Goal: Task Accomplishment & Management: Manage account settings

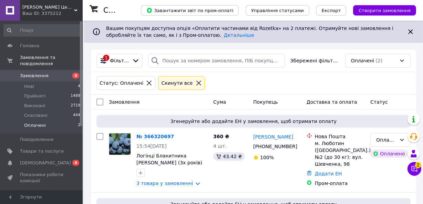
click at [196, 85] on icon at bounding box center [199, 83] width 6 height 6
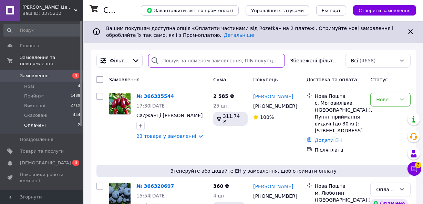
click at [168, 59] on input "search" at bounding box center [216, 61] width 136 height 14
type input "5230"
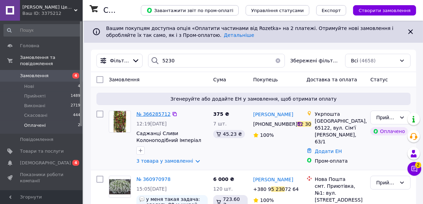
click at [143, 113] on span "№ 366285712" at bounding box center [153, 114] width 34 height 6
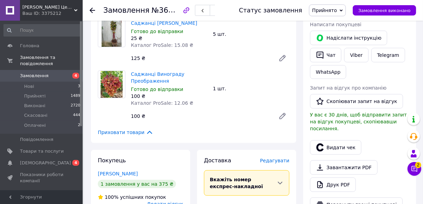
scroll to position [501, 0]
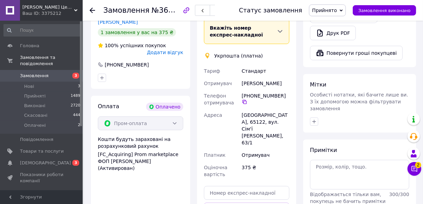
scroll to position [501, 0]
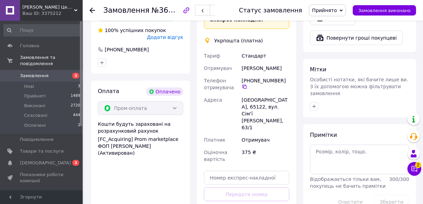
click at [93, 11] on icon at bounding box center [93, 11] width 6 height 6
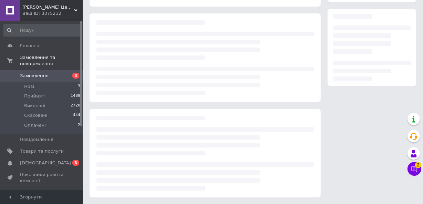
scroll to position [428, 0]
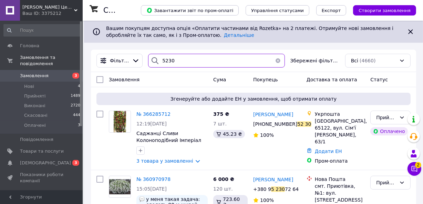
click at [170, 55] on input "5230" at bounding box center [216, 61] width 136 height 14
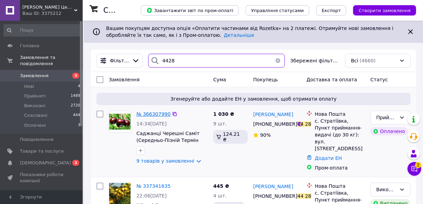
type input "4428"
click at [155, 111] on span "№ 366307990" at bounding box center [153, 114] width 34 height 6
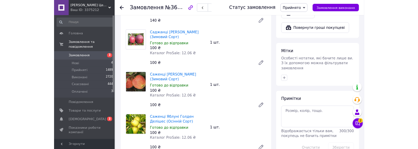
scroll to position [835, 0]
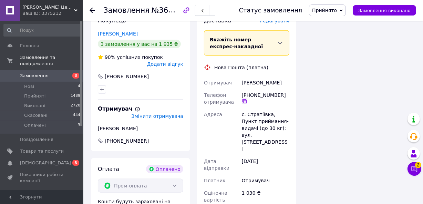
click at [244, 98] on icon at bounding box center [245, 101] width 6 height 6
paste input "20451269284368"
type input "20451269284368"
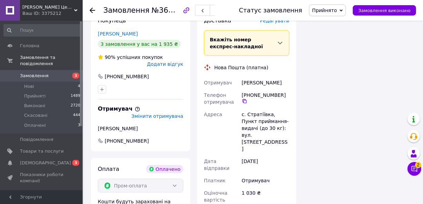
click at [248, 108] on div "с. Стратіївка, Пункт приймання-видачі (до 30 кг): вул. Мазурівка, 1" at bounding box center [265, 131] width 50 height 47
click at [221, 179] on div "Доставка Редагувати Вкажіть номер експрес-накладної Обов'язково введіть номер е…" at bounding box center [246, 144] width 85 height 255
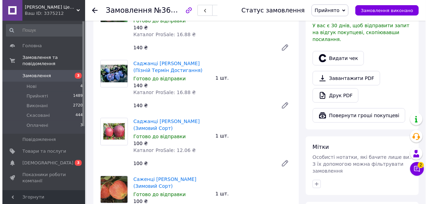
scroll to position [334, 0]
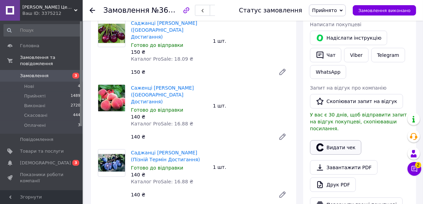
click at [342, 140] on button "Видати чек" at bounding box center [335, 147] width 51 height 14
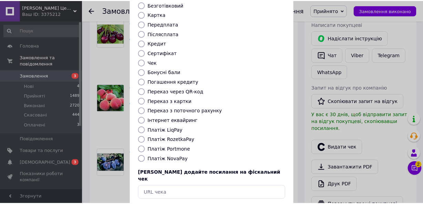
scroll to position [92, 0]
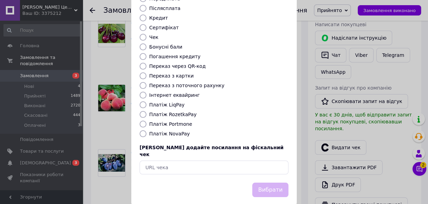
click at [182, 112] on label "Платіж RozetkaPay" at bounding box center [172, 115] width 47 height 6
click at [146, 111] on input "Платіж RozetkaPay" at bounding box center [142, 114] width 7 height 7
radio input "true"
click at [182, 112] on label "Платіж RozetkaPay" at bounding box center [172, 115] width 47 height 6
click at [146, 111] on input "Платіж RozetkaPay" at bounding box center [142, 114] width 7 height 7
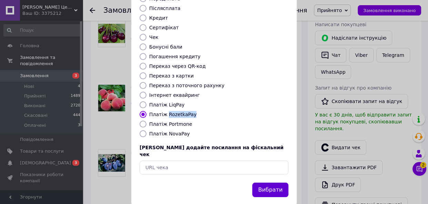
click at [268, 182] on button "Вибрати" at bounding box center [270, 189] width 36 height 15
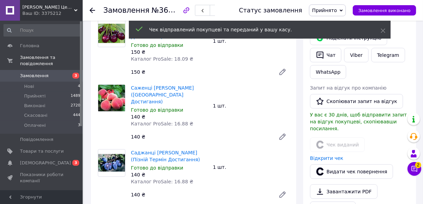
click at [91, 12] on use at bounding box center [93, 11] width 6 height 6
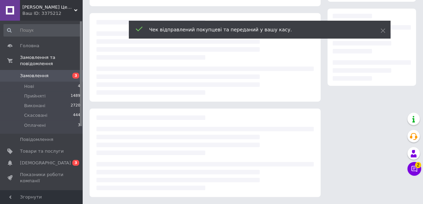
scroll to position [111, 0]
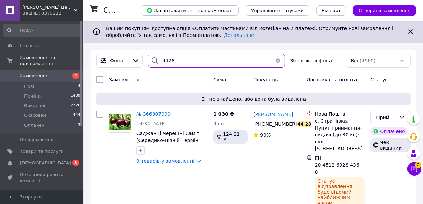
click at [242, 60] on input "4428" at bounding box center [216, 61] width 136 height 14
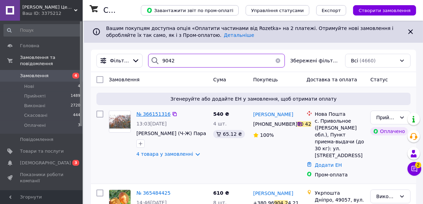
type input "9042"
click at [149, 111] on span "№ 366151316" at bounding box center [153, 114] width 34 height 6
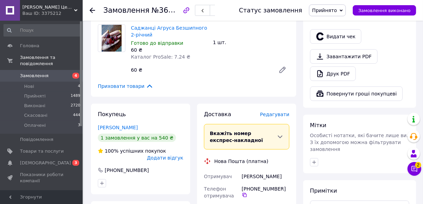
scroll to position [440, 0]
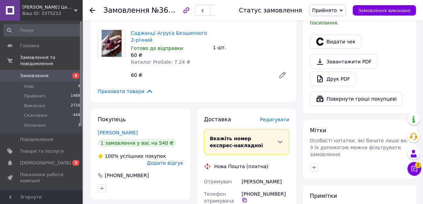
click at [243, 197] on icon at bounding box center [245, 200] width 6 height 6
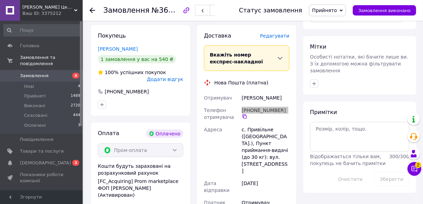
scroll to position [606, 0]
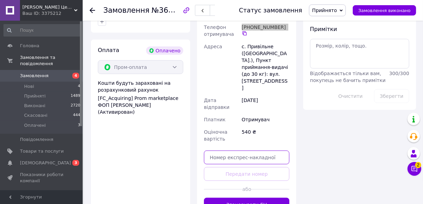
click at [259, 150] on input "text" at bounding box center [246, 157] width 85 height 14
paste input "20451269284881"
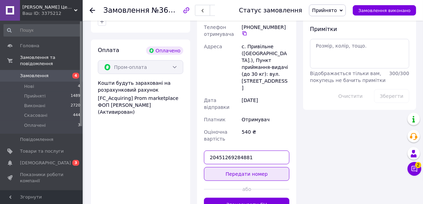
type input "20451269284881"
click at [251, 167] on button "Передати номер" at bounding box center [246, 174] width 85 height 14
click at [251, 135] on div "Доставка [PERSON_NAME] Вкажіть номер експрес-накладної Обов'язково введіть номе…" at bounding box center [246, 80] width 85 height 262
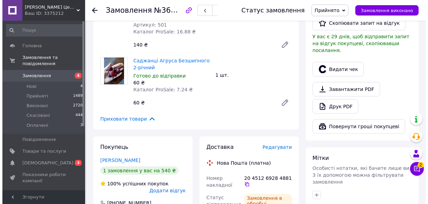
scroll to position [356, 0]
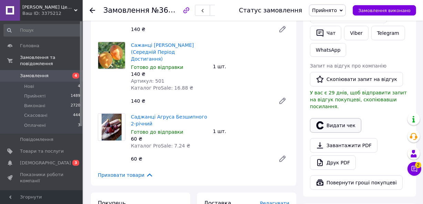
click at [323, 121] on icon "button" at bounding box center [319, 125] width 7 height 8
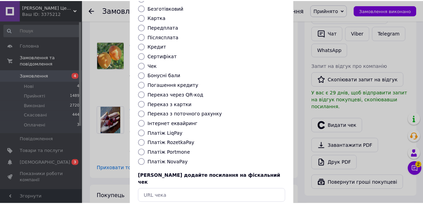
scroll to position [92, 0]
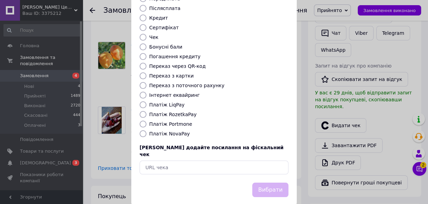
click at [182, 112] on label "Платіж RozetkaPay" at bounding box center [172, 115] width 47 height 6
click at [146, 111] on input "Платіж RozetkaPay" at bounding box center [142, 114] width 7 height 7
radio input "true"
click at [182, 112] on label "Платіж RozetkaPay" at bounding box center [172, 115] width 47 height 6
click at [146, 111] on input "Платіж RozetkaPay" at bounding box center [142, 114] width 7 height 7
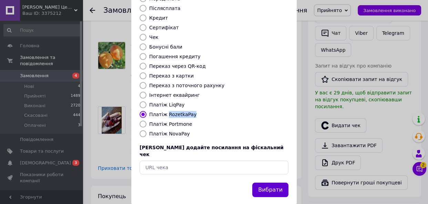
click at [275, 182] on button "Вибрати" at bounding box center [270, 189] width 36 height 15
click at [275, 181] on div "Вибрати" at bounding box center [270, 190] width 39 height 18
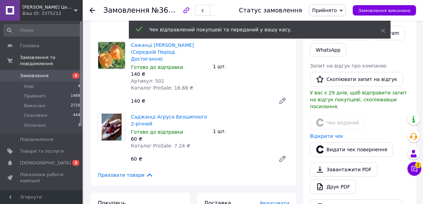
click at [90, 8] on icon at bounding box center [93, 11] width 6 height 6
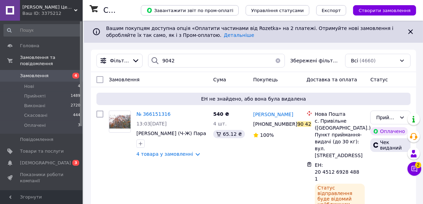
click at [215, 54] on div "Фільтри 9042 Збережені фільтри: Всі (4660)" at bounding box center [254, 61] width 320 height 14
click at [213, 56] on input "9042" at bounding box center [216, 61] width 136 height 14
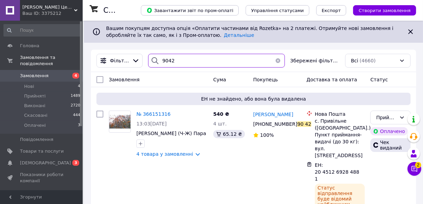
click at [213, 56] on input "9042" at bounding box center [216, 61] width 136 height 14
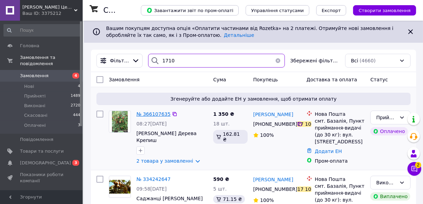
type input "1710"
click at [156, 111] on span "№ 366107635" at bounding box center [153, 114] width 34 height 6
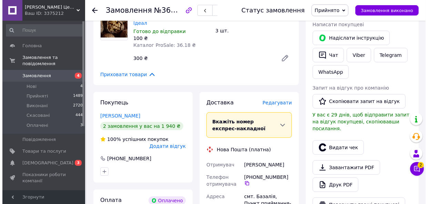
scroll to position [417, 0]
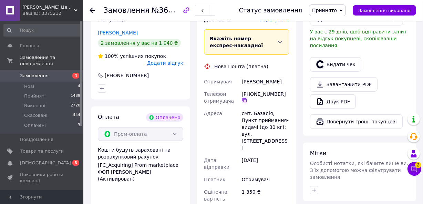
click at [246, 98] on icon at bounding box center [244, 100] width 4 height 4
paste input "20451269285279"
type input "20451269285279"
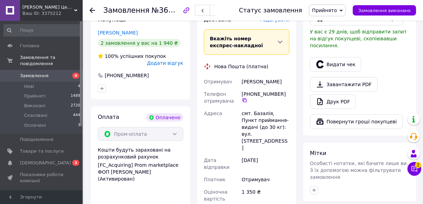
click at [255, 185] on div "Доставка [PERSON_NAME] Вкажіть номер експрес-накладної Обов'язково введіть номе…" at bounding box center [246, 143] width 85 height 255
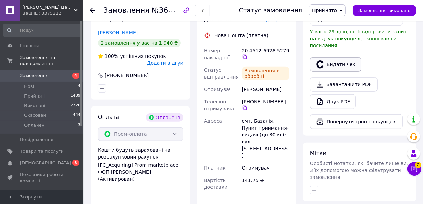
click at [334, 57] on button "Видати чек" at bounding box center [335, 64] width 51 height 14
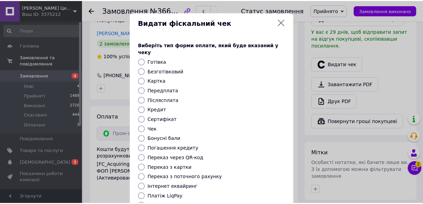
scroll to position [92, 0]
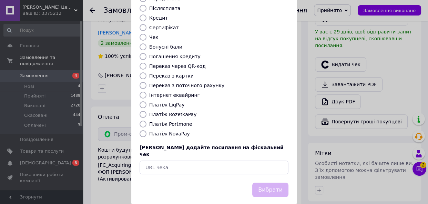
click at [179, 112] on label "Платіж RozetkaPay" at bounding box center [172, 115] width 47 height 6
click at [146, 111] on input "Платіж RozetkaPay" at bounding box center [142, 114] width 7 height 7
radio input "true"
click at [179, 112] on label "Платіж RozetkaPay" at bounding box center [172, 115] width 47 height 6
click at [146, 111] on input "Платіж RozetkaPay" at bounding box center [142, 114] width 7 height 7
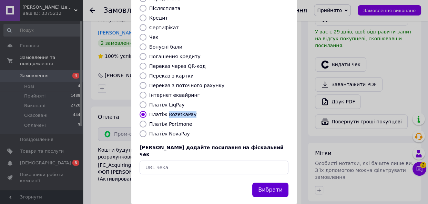
click at [258, 182] on button "Вибрати" at bounding box center [270, 189] width 36 height 15
click at [258, 181] on div "Вибрати" at bounding box center [270, 190] width 39 height 18
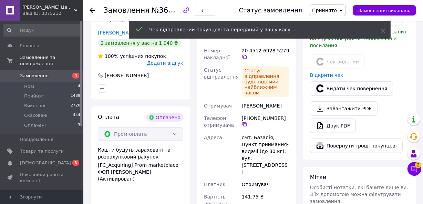
click at [93, 10] on use at bounding box center [93, 11] width 6 height 6
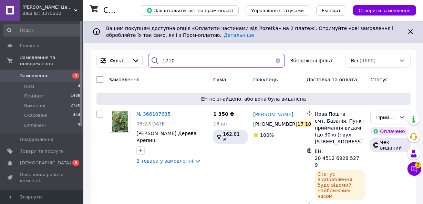
click at [232, 59] on input "1710" at bounding box center [216, 61] width 136 height 14
type input "3085"
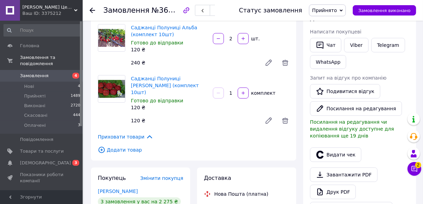
scroll to position [167, 0]
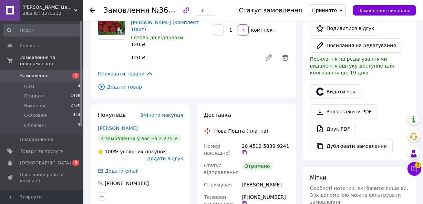
click at [92, 10] on icon at bounding box center [93, 11] width 6 height 6
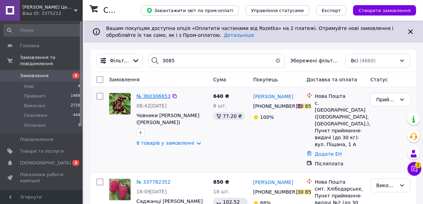
click at [154, 95] on span "№ 360306653" at bounding box center [153, 96] width 34 height 6
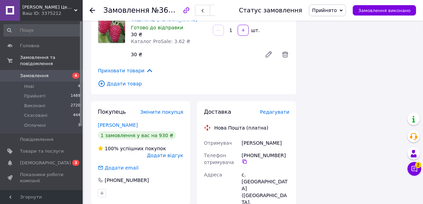
scroll to position [584, 0]
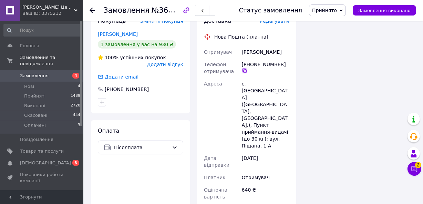
click at [243, 68] on icon at bounding box center [245, 71] width 6 height 6
click at [243, 59] on body "[PERSON_NAME] Центр "Садівник" Ваш ID: 3375212 Сайт [PERSON_NAME] Центр "Садівн…" at bounding box center [211, 2] width 423 height 1173
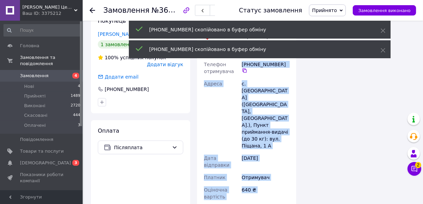
click at [275, 171] on div "Отримувач" at bounding box center [265, 177] width 50 height 12
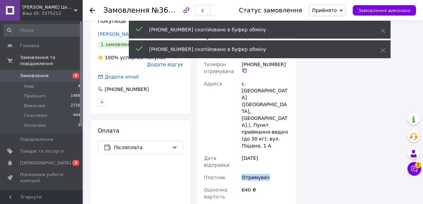
click at [275, 171] on div "Отримувач" at bounding box center [265, 177] width 50 height 12
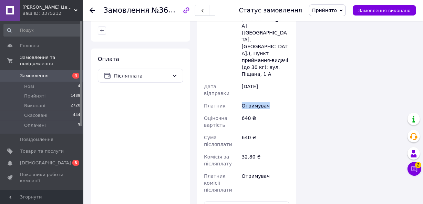
scroll to position [668, 0]
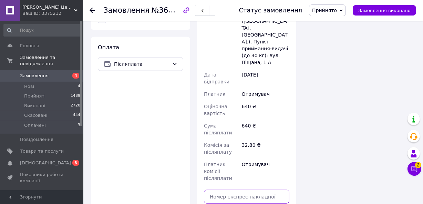
click at [251, 190] on input "text" at bounding box center [246, 197] width 85 height 14
paste input "20451269285847"
type input "20451269285847"
drag, startPoint x: 251, startPoint y: 141, endPoint x: 266, endPoint y: 74, distance: 68.7
click at [266, 119] on div "640 ₴" at bounding box center [265, 128] width 50 height 19
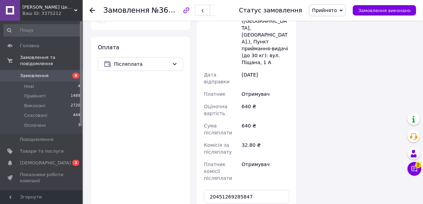
click at [250, 157] on div "Доставка Редагувати Нова Пошта (платна) Отримувач [PERSON_NAME] Телефон отримув…" at bounding box center [246, 92] width 85 height 317
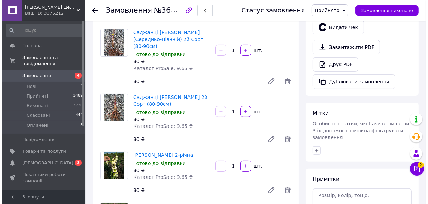
scroll to position [167, 0]
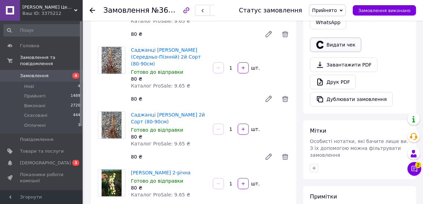
click at [339, 41] on button "Видати чек" at bounding box center [335, 45] width 51 height 14
click at [337, 45] on button "Видати чек" at bounding box center [335, 45] width 51 height 14
click at [331, 40] on button "Видати чек" at bounding box center [335, 45] width 51 height 14
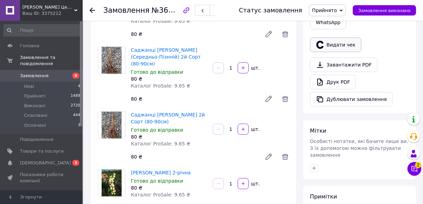
click at [331, 40] on button "Видати чек" at bounding box center [335, 45] width 51 height 14
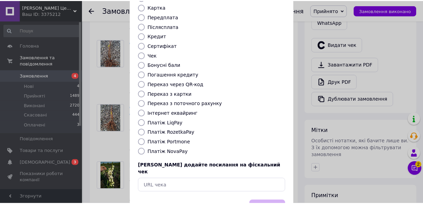
scroll to position [92, 0]
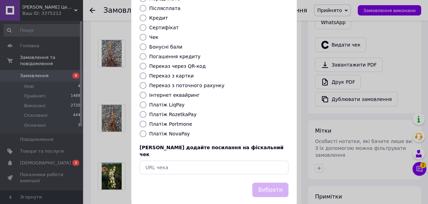
click at [157, 131] on label "Платіж NovaPay" at bounding box center [169, 134] width 41 height 6
click at [146, 130] on input "Платіж NovaPay" at bounding box center [142, 133] width 7 height 7
radio input "true"
click at [260, 182] on button "Вибрати" at bounding box center [270, 189] width 36 height 15
click at [260, 181] on div "Вибрати" at bounding box center [270, 190] width 39 height 18
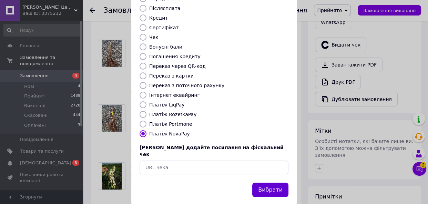
click at [260, 181] on div "Вибрати" at bounding box center [270, 190] width 39 height 18
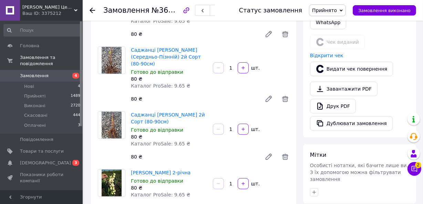
click at [90, 10] on icon at bounding box center [93, 11] width 6 height 6
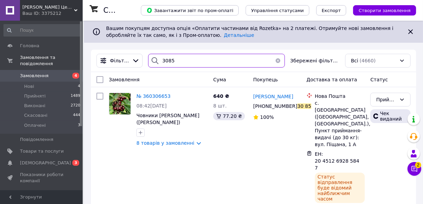
click at [243, 58] on input "3085" at bounding box center [216, 61] width 136 height 14
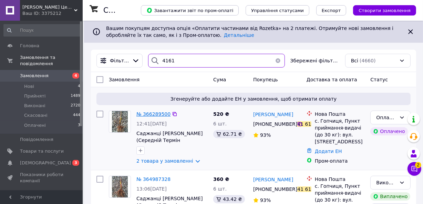
type input "4161"
click at [158, 114] on span "№ 366289500" at bounding box center [153, 114] width 34 height 6
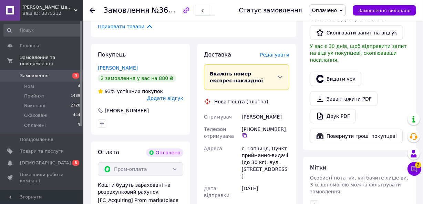
scroll to position [391, 0]
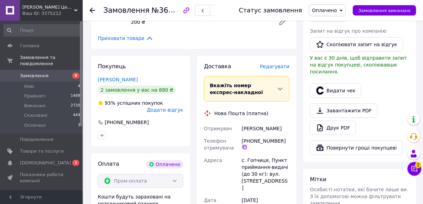
click at [245, 144] on icon at bounding box center [245, 147] width 6 height 6
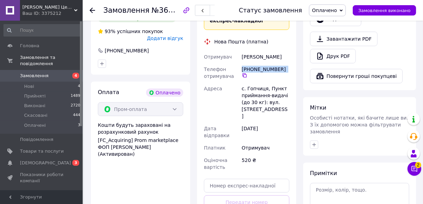
scroll to position [474, 0]
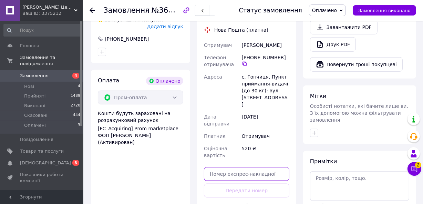
click at [248, 167] on input "text" at bounding box center [246, 174] width 85 height 14
paste input "20451269286327"
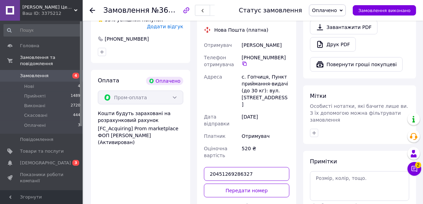
type input "20451269286327"
click at [264, 184] on button "Передати номер" at bounding box center [246, 191] width 85 height 14
click at [264, 151] on div "Доставка [PERSON_NAME] Вкажіть номер експрес-накладної Обов'язково введіть номе…" at bounding box center [246, 103] width 85 height 249
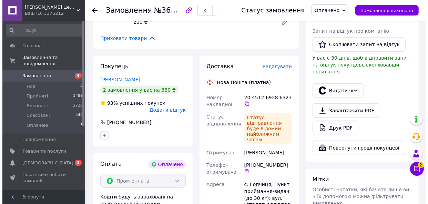
scroll to position [307, 0]
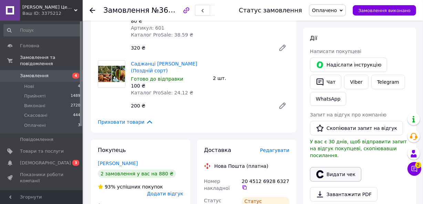
click at [337, 167] on button "Видати чек" at bounding box center [335, 174] width 51 height 14
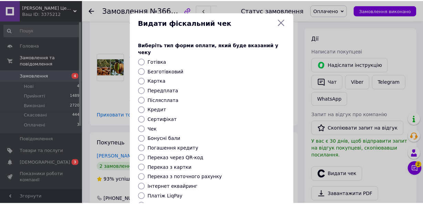
scroll to position [92, 0]
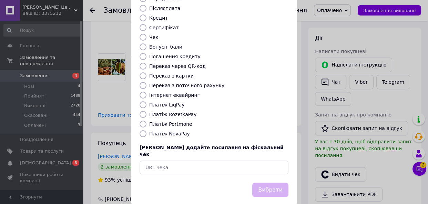
click at [180, 112] on label "Платіж RozetkaPay" at bounding box center [172, 115] width 47 height 6
click at [146, 111] on input "Платіж RozetkaPay" at bounding box center [142, 114] width 7 height 7
radio input "true"
click at [267, 182] on button "Вибрати" at bounding box center [270, 189] width 36 height 15
click at [267, 181] on div "Вибрати" at bounding box center [270, 190] width 39 height 18
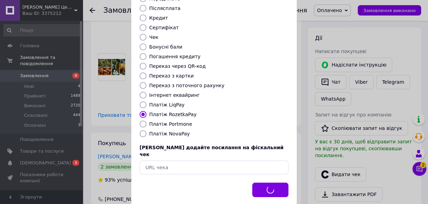
click at [267, 181] on div "Вибрати" at bounding box center [270, 190] width 39 height 18
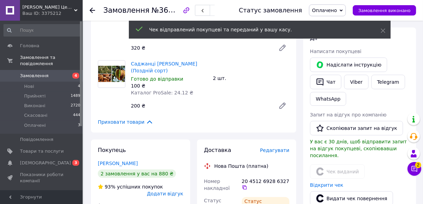
click at [93, 11] on icon at bounding box center [93, 11] width 6 height 6
click at [93, 11] on div "Замовлення №366289500 Статус замовлення Оплачено Прийнято Виконано Скасовано За…" at bounding box center [211, 71] width 423 height 757
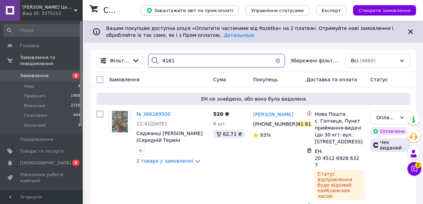
click at [222, 64] on input "4161" at bounding box center [216, 61] width 136 height 14
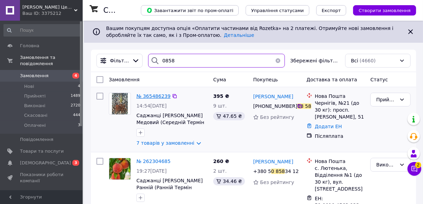
type input "0858"
click at [155, 98] on span "№ 365486239" at bounding box center [153, 96] width 34 height 6
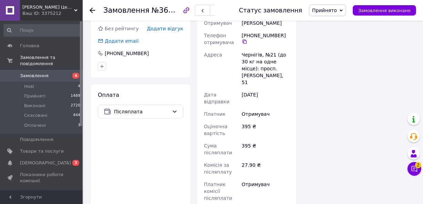
scroll to position [501, 0]
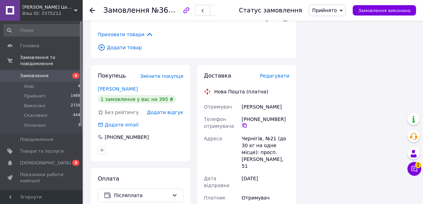
click at [244, 123] on icon at bounding box center [245, 126] width 6 height 6
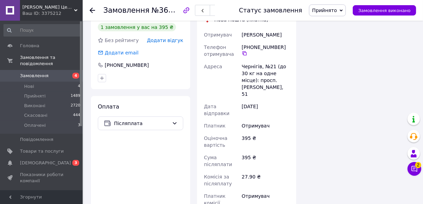
scroll to position [584, 0]
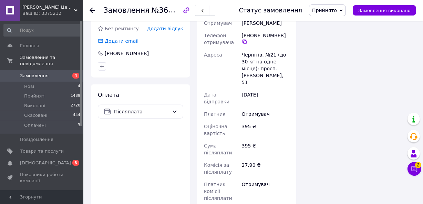
paste input "20451269290930"
type input "20451269290930"
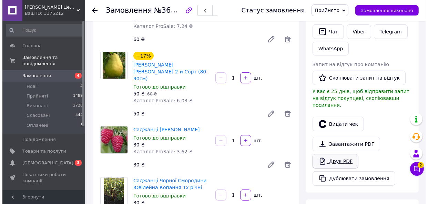
scroll to position [250, 0]
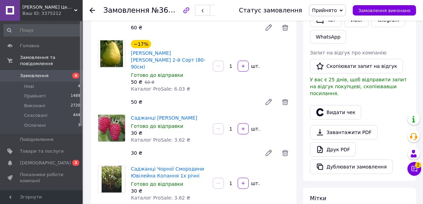
click at [347, 93] on div "[PERSON_NAME] покупцеві   Чат Viber Telegram WhatsApp Запит на відгук про компа…" at bounding box center [359, 82] width 99 height 184
click at [340, 105] on button "Видати чек" at bounding box center [335, 112] width 51 height 14
click at [340, 103] on body "[PERSON_NAME] Центр "Садівник" Ваш ID: 3375212 Сайт [PERSON_NAME] Центр "Садівн…" at bounding box center [211, 188] width 423 height 877
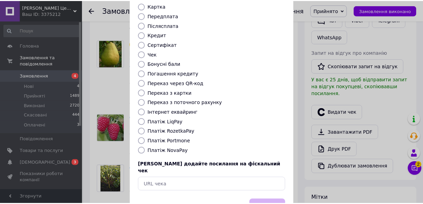
scroll to position [92, 0]
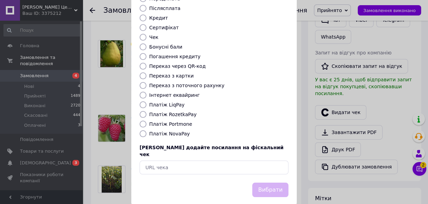
click at [159, 131] on label "Платіж NovaPay" at bounding box center [169, 134] width 41 height 6
click at [146, 130] on input "Платіж NovaPay" at bounding box center [142, 133] width 7 height 7
radio input "true"
click at [276, 182] on button "Вибрати" at bounding box center [270, 189] width 36 height 15
click at [276, 181] on div "Вибрати" at bounding box center [270, 190] width 39 height 18
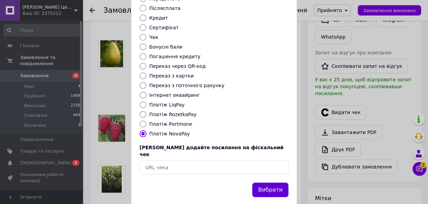
click at [276, 181] on div "Вибрати" at bounding box center [270, 190] width 39 height 18
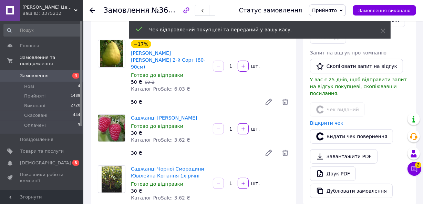
click at [93, 10] on use at bounding box center [93, 11] width 6 height 6
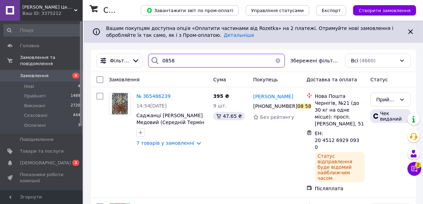
click at [228, 59] on input "0858" at bounding box center [216, 61] width 136 height 14
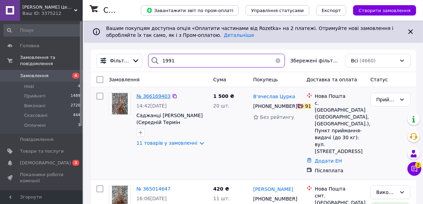
type input "1991"
click at [158, 93] on span "№ 366169403" at bounding box center [153, 96] width 34 height 6
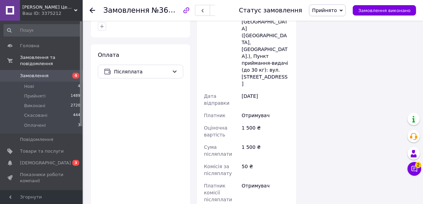
scroll to position [668, 0]
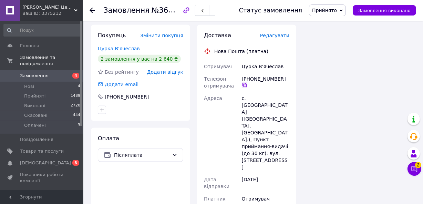
click at [243, 83] on icon at bounding box center [244, 85] width 4 height 4
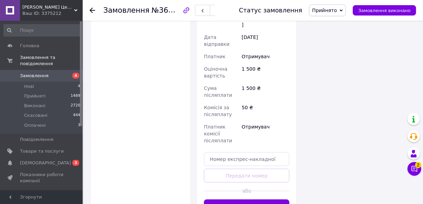
scroll to position [835, 0]
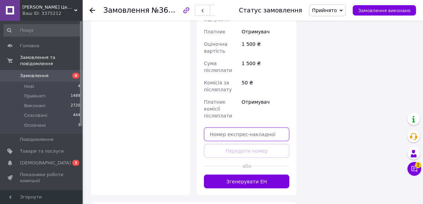
click at [264, 127] on input "text" at bounding box center [246, 134] width 85 height 14
paste input "20451269291483"
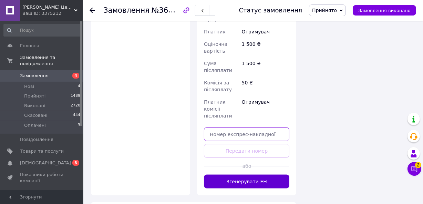
type input "20451269291483"
click at [288, 138] on div "Доставка Редагувати Нова Пошта (платна) Отримувач Цурка В'ячеслав Телефон отрим…" at bounding box center [246, 27] width 85 height 324
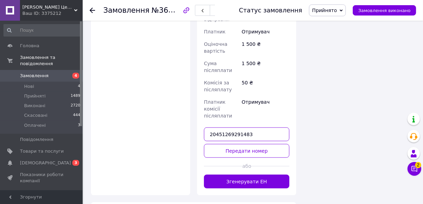
click at [252, 127] on input "20451269291483" at bounding box center [246, 134] width 85 height 14
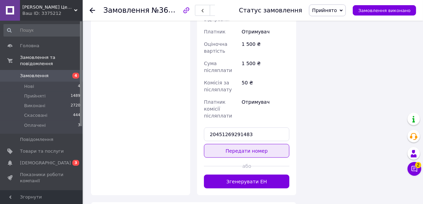
click at [248, 144] on button "Передати номер" at bounding box center [246, 151] width 85 height 14
click at [248, 100] on div "Доставка Редагувати Нова Пошта (платна) Отримувач Цурка В'ячеслав Телефон отрим…" at bounding box center [246, 27] width 85 height 324
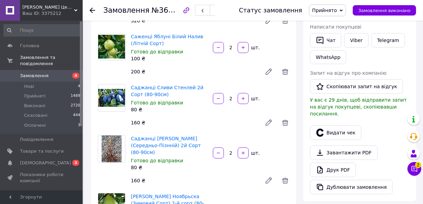
scroll to position [83, 0]
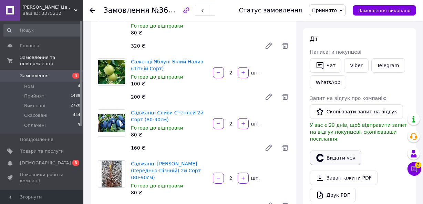
click at [337, 150] on button "Видати чек" at bounding box center [335, 157] width 51 height 14
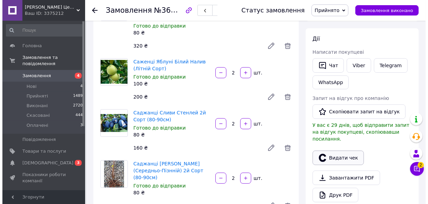
scroll to position [72, 0]
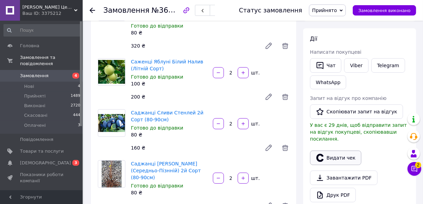
click at [333, 150] on button "Видати чек" at bounding box center [335, 157] width 51 height 14
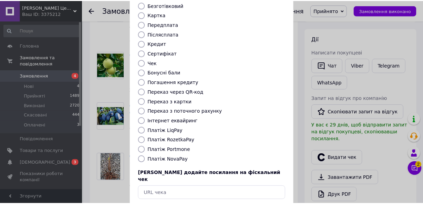
scroll to position [92, 0]
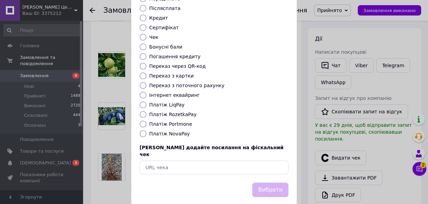
click at [157, 131] on label "Платіж NovaPay" at bounding box center [169, 134] width 41 height 6
click at [146, 130] on input "Платіж NovaPay" at bounding box center [142, 133] width 7 height 7
radio input "true"
click at [157, 131] on label "Платіж NovaPay" at bounding box center [169, 134] width 41 height 6
click at [146, 130] on input "Платіж NovaPay" at bounding box center [142, 133] width 7 height 7
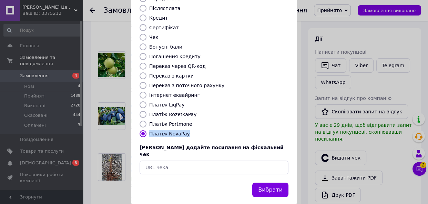
click at [157, 131] on label "Платіж NovaPay" at bounding box center [169, 134] width 41 height 6
click at [146, 130] on input "Платіж NovaPay" at bounding box center [142, 133] width 7 height 7
click at [279, 182] on button "Вибрати" at bounding box center [270, 189] width 36 height 15
click at [279, 181] on div "Вибрати" at bounding box center [270, 190] width 39 height 18
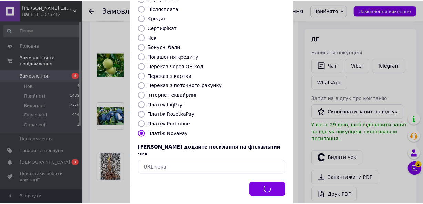
scroll to position [72, 0]
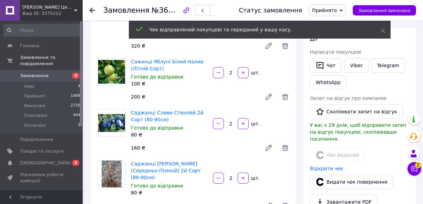
click at [91, 11] on use at bounding box center [93, 11] width 6 height 6
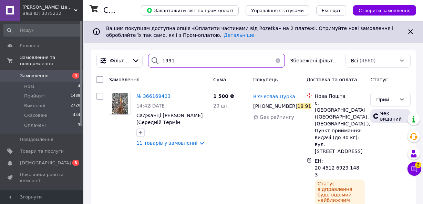
click at [240, 62] on input "1991" at bounding box center [216, 61] width 136 height 14
type input "4576"
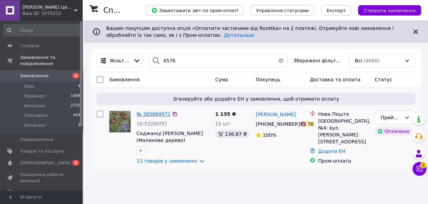
click at [153, 113] on span "№ 365869971" at bounding box center [153, 114] width 34 height 6
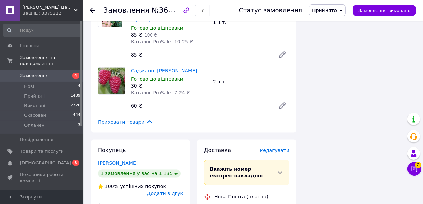
scroll to position [1085, 0]
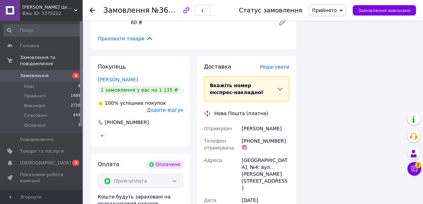
click at [244, 149] on icon at bounding box center [244, 147] width 4 height 4
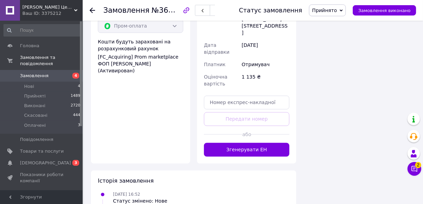
scroll to position [1252, 0]
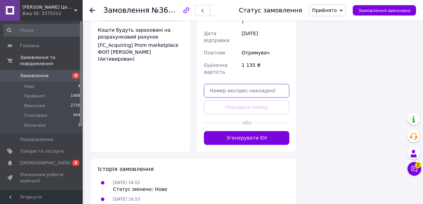
click at [278, 84] on input "text" at bounding box center [246, 91] width 85 height 14
paste input "20451269291859"
type input "20451269291859"
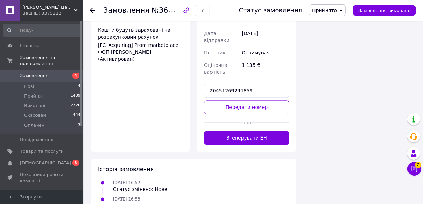
click at [274, 100] on button "Передати номер" at bounding box center [246, 107] width 85 height 14
click at [274, 90] on div "Доставка [PERSON_NAME] Вкажіть номер експрес-накладної Обов'язково введіть номе…" at bounding box center [246, 20] width 85 height 249
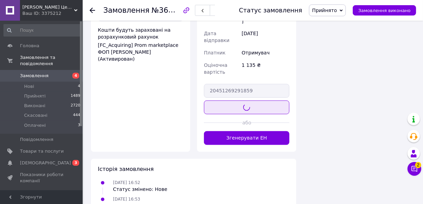
click at [274, 90] on div "Доставка [PERSON_NAME] Вкажіть номер експрес-накладної Обов'язково введіть номе…" at bounding box center [246, 20] width 85 height 249
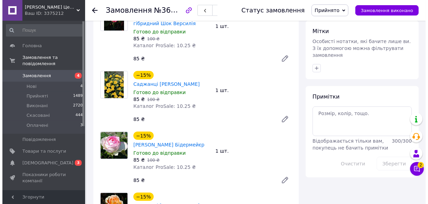
scroll to position [417, 0]
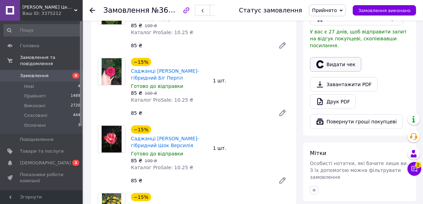
click at [333, 57] on button "Видати чек" at bounding box center [335, 64] width 51 height 14
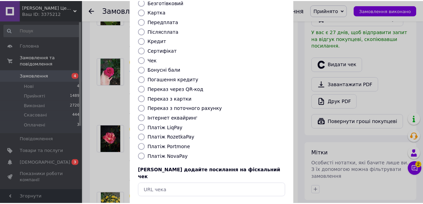
scroll to position [92, 0]
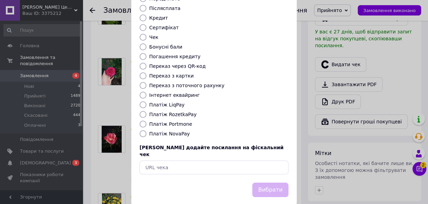
click at [169, 112] on label "Платіж RozetkaPay" at bounding box center [172, 115] width 47 height 6
click at [146, 111] on input "Платіж RozetkaPay" at bounding box center [142, 114] width 7 height 7
radio input "true"
click at [271, 182] on button "Вибрати" at bounding box center [270, 189] width 36 height 15
click at [271, 181] on div "Вибрати" at bounding box center [270, 190] width 39 height 18
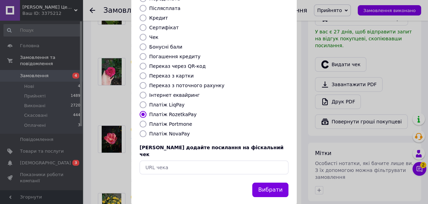
click at [271, 181] on div "Вибрати" at bounding box center [270, 190] width 39 height 18
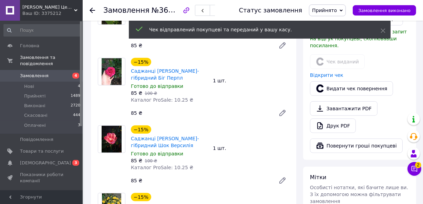
click at [95, 15] on div at bounding box center [97, 10] width 14 height 21
click at [91, 10] on use at bounding box center [93, 11] width 6 height 6
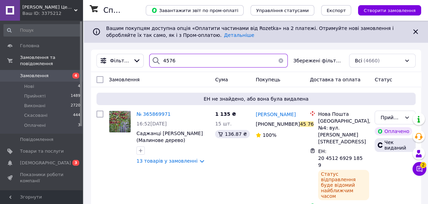
click at [210, 62] on input "4576" at bounding box center [218, 61] width 139 height 14
type input "9358"
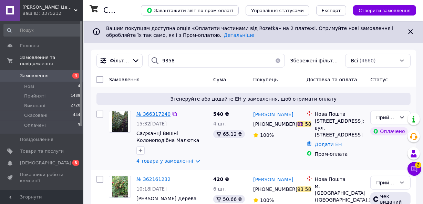
click at [153, 115] on span "№ 366317240" at bounding box center [153, 114] width 34 height 6
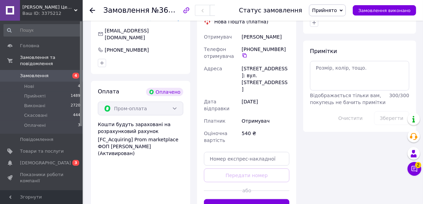
scroll to position [501, 0]
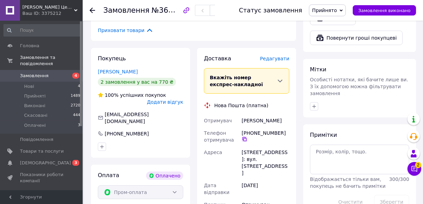
click at [246, 137] on icon at bounding box center [244, 139] width 4 height 4
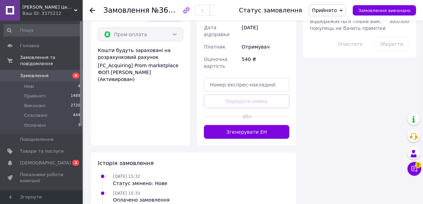
scroll to position [668, 0]
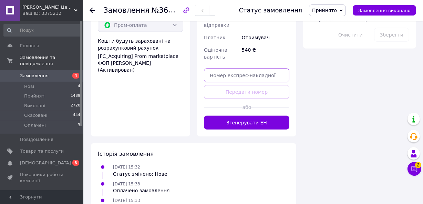
click at [270, 69] on input "text" at bounding box center [246, 76] width 85 height 14
paste input "20451269292354"
type input "20451269292354"
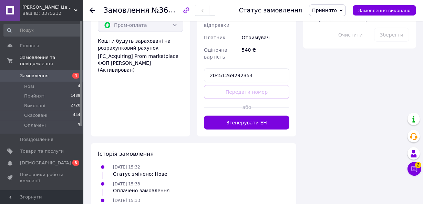
click at [286, 150] on div "Історія замовлення" at bounding box center [193, 154] width 191 height 8
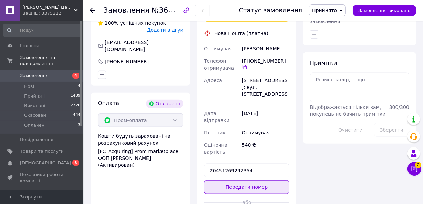
scroll to position [584, 0]
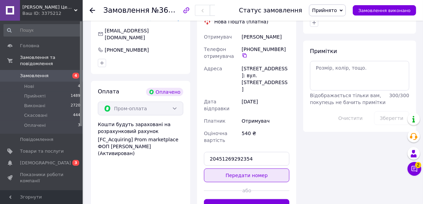
click at [268, 168] on button "Передати номер" at bounding box center [246, 175] width 85 height 14
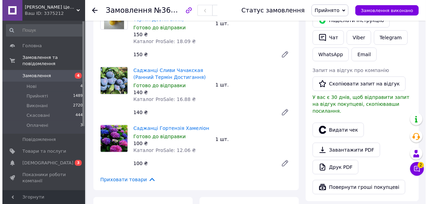
scroll to position [334, 0]
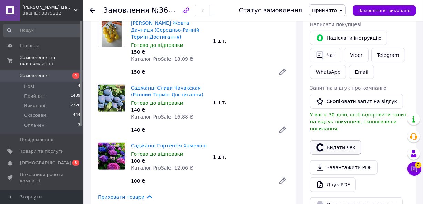
click at [331, 140] on button "Видати чек" at bounding box center [335, 147] width 51 height 14
click at [331, 121] on body "[PERSON_NAME] Центр "Садівник" Ваш ID: 3375212 Сайт [PERSON_NAME] Центр "Садівн…" at bounding box center [211, 100] width 423 height 869
click at [344, 140] on button "Видати чек" at bounding box center [335, 147] width 51 height 14
click at [344, 124] on body "[PERSON_NAME] Центр "Садівник" Ваш ID: 3375212 Сайт [PERSON_NAME] Центр "Садівн…" at bounding box center [211, 100] width 423 height 869
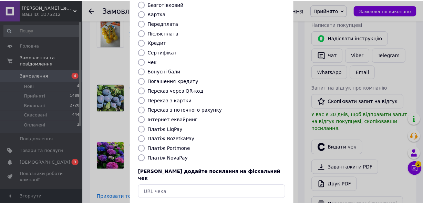
scroll to position [92, 0]
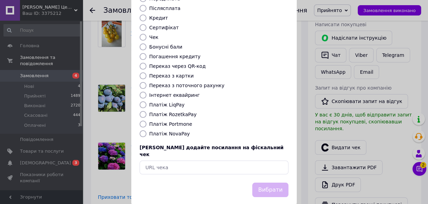
click at [165, 112] on label "Платіж RozetkaPay" at bounding box center [172, 115] width 47 height 6
click at [146, 111] on input "Платіж RozetkaPay" at bounding box center [142, 114] width 7 height 7
radio input "true"
click at [281, 182] on button "Вибрати" at bounding box center [270, 189] width 36 height 15
click at [281, 181] on div "Вибрати" at bounding box center [270, 190] width 39 height 18
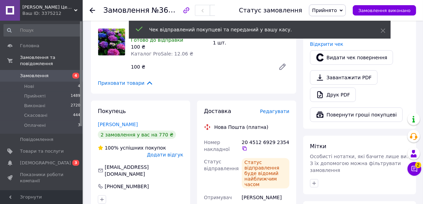
scroll to position [501, 0]
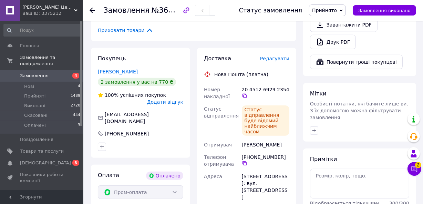
click at [94, 9] on icon at bounding box center [93, 11] width 6 height 6
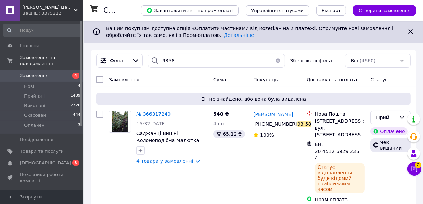
click at [225, 68] on div "Фільтри 9358 Збережені фільтри: Всі (4660)" at bounding box center [253, 61] width 325 height 22
click at [225, 64] on input "9358" at bounding box center [216, 61] width 136 height 14
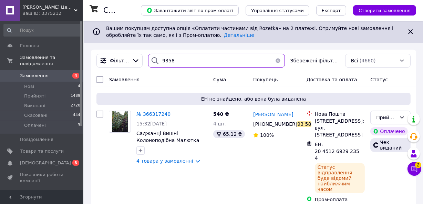
click at [225, 64] on input "9358" at bounding box center [216, 61] width 136 height 14
type input "6180"
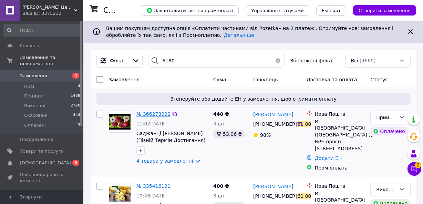
click at [154, 117] on span "№ 366273992" at bounding box center [153, 114] width 34 height 6
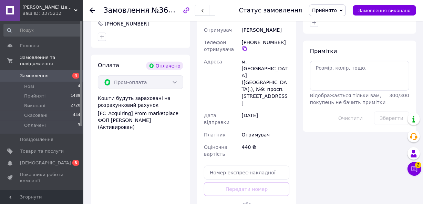
scroll to position [501, 0]
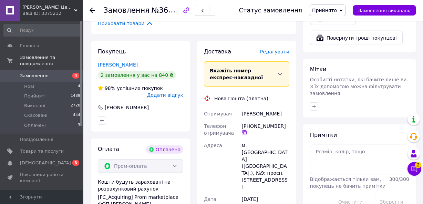
click at [244, 130] on icon at bounding box center [244, 132] width 4 height 4
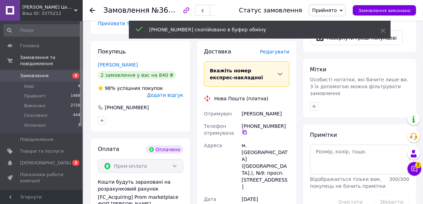
click at [244, 130] on icon at bounding box center [244, 132] width 4 height 4
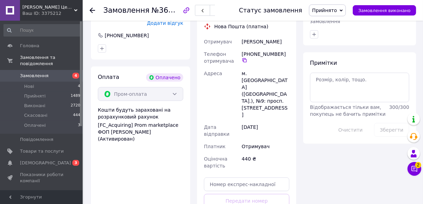
scroll to position [584, 0]
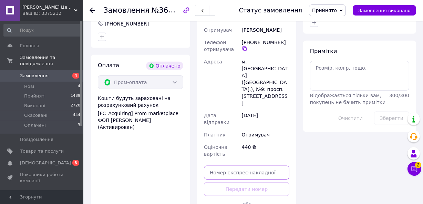
click at [255, 166] on input "text" at bounding box center [246, 173] width 85 height 14
paste input "20451269292769"
type input "20451269292769"
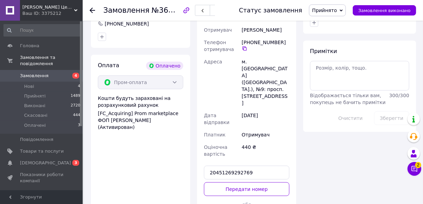
drag, startPoint x: 255, startPoint y: 129, endPoint x: 282, endPoint y: 62, distance: 72.9
click at [282, 62] on div "м. [GEOGRAPHIC_DATA] ([GEOGRAPHIC_DATA].), №9: просп. [STREET_ADDRESS]" at bounding box center [265, 82] width 50 height 54
click at [254, 182] on button "Передати номер" at bounding box center [246, 189] width 85 height 14
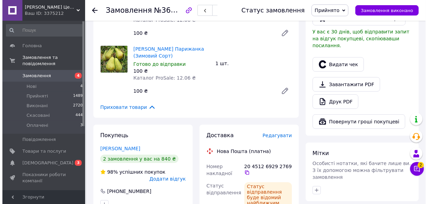
scroll to position [334, 0]
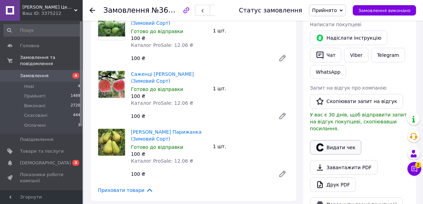
click at [336, 140] on button "Видати чек" at bounding box center [335, 147] width 51 height 14
click at [336, 124] on body "[PERSON_NAME] Центр "Садівник" Ваш ID: 3375212 Сайт [PERSON_NAME] Центр "Садівн…" at bounding box center [211, 107] width 423 height 882
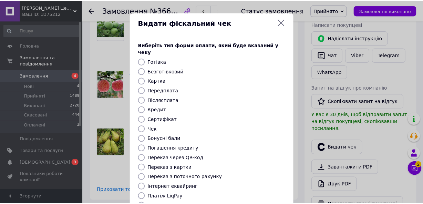
scroll to position [83, 0]
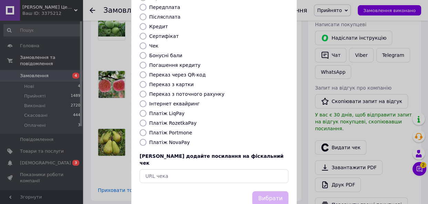
click at [183, 120] on label "Платіж RozetkaPay" at bounding box center [172, 123] width 47 height 6
click at [146, 119] on input "Платіж RozetkaPay" at bounding box center [142, 122] width 7 height 7
radio input "true"
click at [183, 120] on label "Платіж RozetkaPay" at bounding box center [172, 123] width 47 height 6
click at [146, 119] on input "Платіж RozetkaPay" at bounding box center [142, 122] width 7 height 7
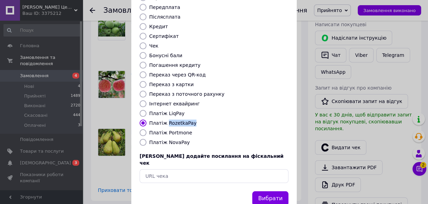
click at [183, 120] on label "Платіж RozetkaPay" at bounding box center [172, 123] width 47 height 6
click at [146, 119] on input "Платіж RozetkaPay" at bounding box center [142, 122] width 7 height 7
click at [273, 191] on button "Вибрати" at bounding box center [270, 198] width 36 height 15
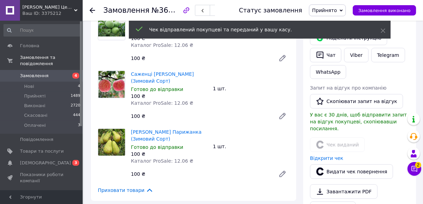
click at [91, 10] on use at bounding box center [93, 11] width 6 height 6
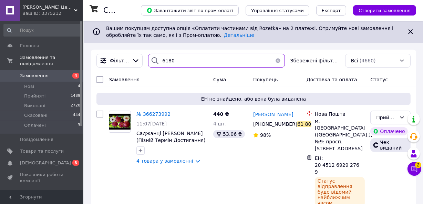
click at [238, 62] on input "6180" at bounding box center [216, 61] width 136 height 14
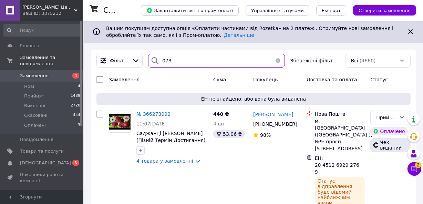
type input "0735"
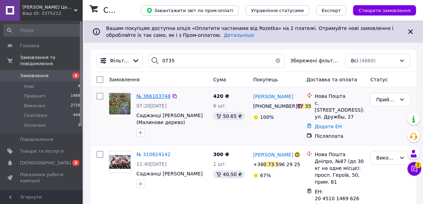
click at [160, 94] on span "№ 366103748" at bounding box center [153, 96] width 34 height 6
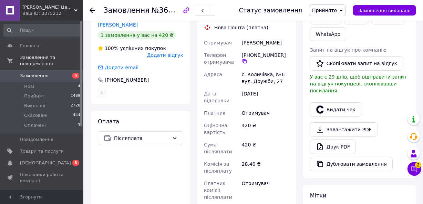
scroll to position [167, 0]
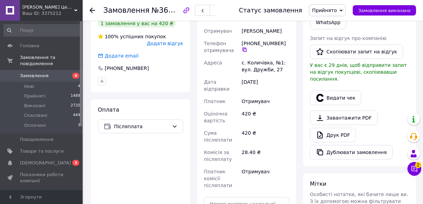
click at [244, 51] on icon at bounding box center [245, 50] width 6 height 6
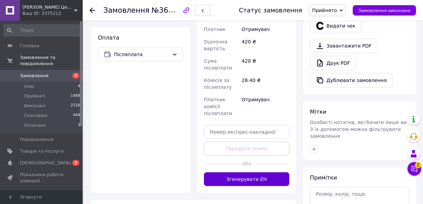
scroll to position [250, 0]
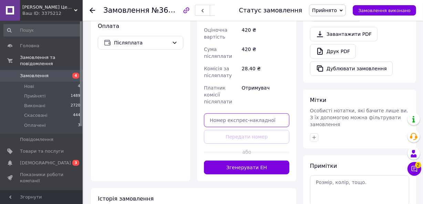
click at [269, 113] on input "text" at bounding box center [246, 120] width 85 height 14
paste input "20451269295206"
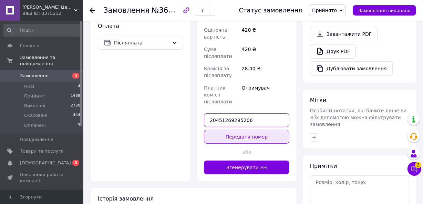
type input "20451269295206"
click at [270, 130] on button "Передати номер" at bounding box center [246, 137] width 85 height 14
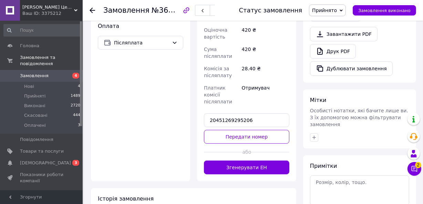
click at [270, 125] on div "Доставка Редагувати Нова Пошта (платна) Отримувач [PERSON_NAME] Телефон отримув…" at bounding box center [246, 44] width 85 height 262
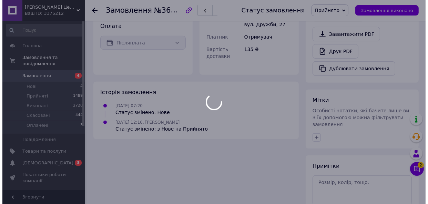
scroll to position [167, 0]
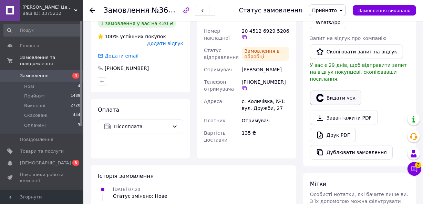
click at [338, 91] on button "Видати чек" at bounding box center [335, 98] width 51 height 14
click at [338, 88] on body "[PERSON_NAME] Центр "Садівник" Ваш ID: 3375212 Сайт [PERSON_NAME] Центр "Садівн…" at bounding box center [211, 85] width 423 height 504
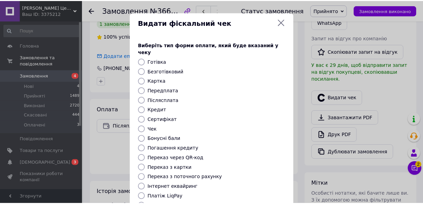
scroll to position [92, 0]
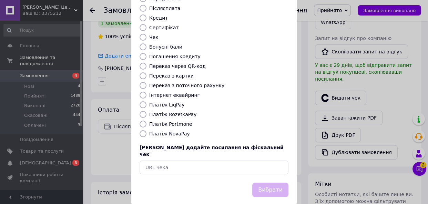
click at [170, 131] on label "Платіж NovaPay" at bounding box center [169, 134] width 41 height 6
click at [146, 130] on input "Платіж NovaPay" at bounding box center [142, 133] width 7 height 7
radio input "true"
click at [262, 182] on button "Вибрати" at bounding box center [270, 189] width 36 height 15
click at [262, 181] on div "Вибрати" at bounding box center [270, 190] width 39 height 18
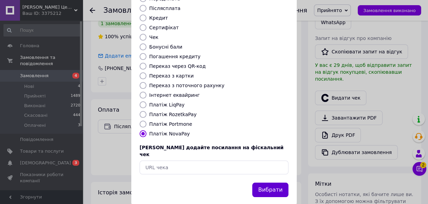
click at [262, 181] on div "Вибрати" at bounding box center [270, 190] width 39 height 18
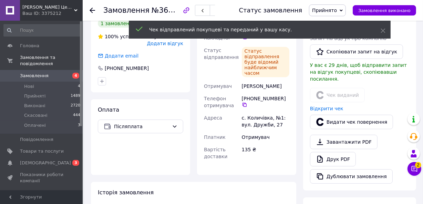
click at [95, 10] on div at bounding box center [97, 10] width 14 height 21
click at [90, 12] on icon at bounding box center [93, 11] width 6 height 6
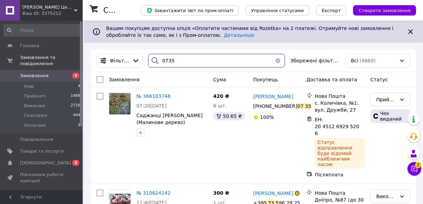
click at [226, 66] on input "0735" at bounding box center [216, 61] width 136 height 14
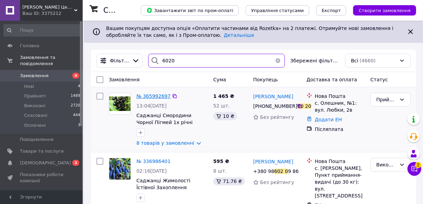
type input "6020"
click at [158, 96] on span "№ 365992697" at bounding box center [153, 96] width 34 height 6
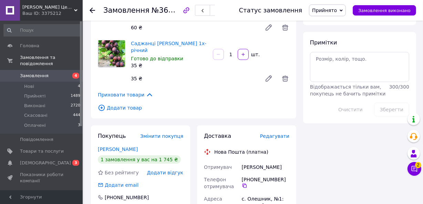
scroll to position [501, 0]
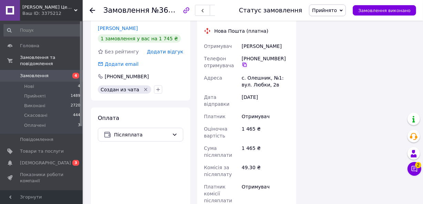
click at [245, 62] on icon at bounding box center [245, 65] width 6 height 6
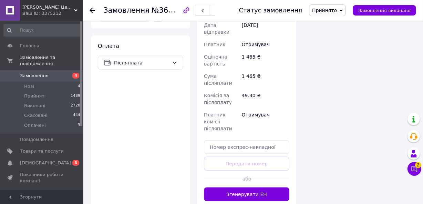
scroll to position [584, 0]
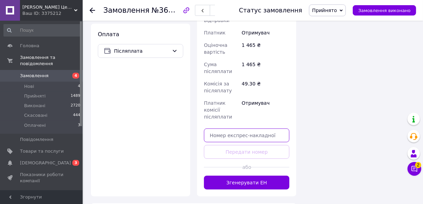
click at [246, 128] on input "text" at bounding box center [246, 135] width 85 height 14
paste input "20451269295594"
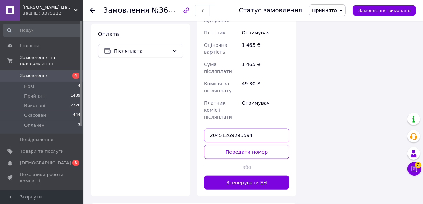
type input "20451269295594"
click at [262, 145] on button "Передати номер" at bounding box center [246, 152] width 85 height 14
click at [262, 134] on div "Доставка Редагувати Нова Пошта (платна) Отримувач [PERSON_NAME] Телефон отримув…" at bounding box center [246, 59] width 85 height 262
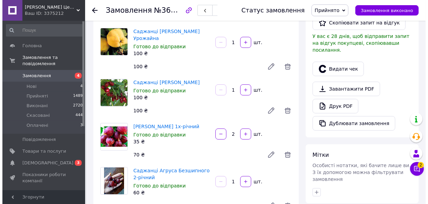
scroll to position [83, 0]
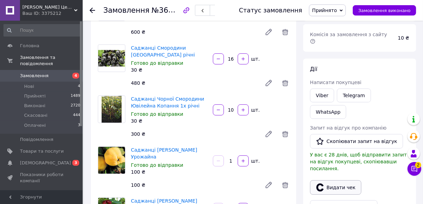
click at [330, 180] on button "Видати чек" at bounding box center [335, 187] width 51 height 14
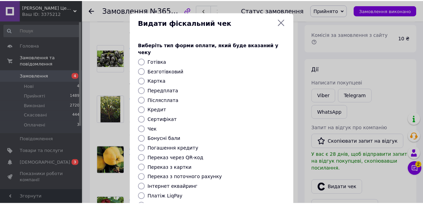
scroll to position [92, 0]
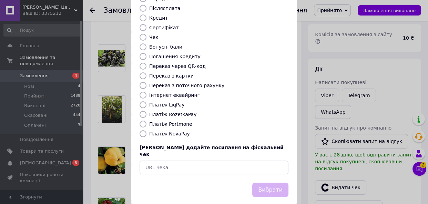
click at [172, 130] on div "Виберіть тип форми оплати, який буде вказаний у чеку Готівка Безготівковий Карт…" at bounding box center [213, 61] width 165 height 241
click at [171, 131] on label "Платіж NovaPay" at bounding box center [169, 134] width 41 height 6
click at [146, 130] on input "Платіж NovaPay" at bounding box center [142, 133] width 7 height 7
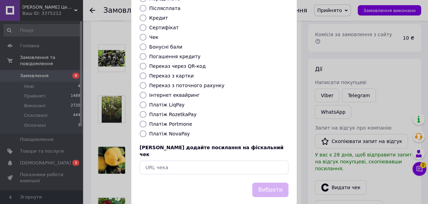
radio input "true"
click at [171, 131] on label "Платіж NovaPay" at bounding box center [169, 134] width 41 height 6
click at [146, 130] on input "Платіж NovaPay" at bounding box center [142, 133] width 7 height 7
click at [171, 131] on label "Платіж NovaPay" at bounding box center [169, 134] width 41 height 6
click at [146, 130] on input "Платіж NovaPay" at bounding box center [142, 133] width 7 height 7
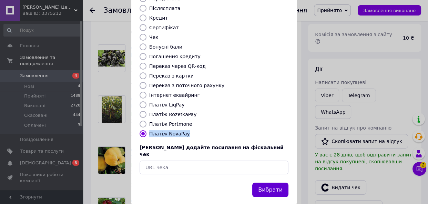
click at [268, 182] on button "Вибрати" at bounding box center [270, 189] width 36 height 15
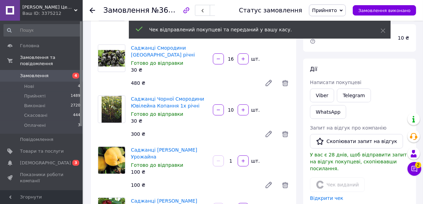
click at [91, 10] on use at bounding box center [93, 11] width 6 height 6
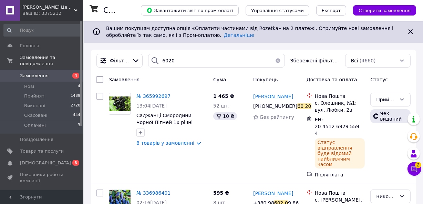
click at [211, 71] on div "Фільтри 6020 Збережені фільтри: Всі (4660)" at bounding box center [253, 61] width 325 height 22
click at [213, 64] on input "6020" at bounding box center [216, 61] width 136 height 14
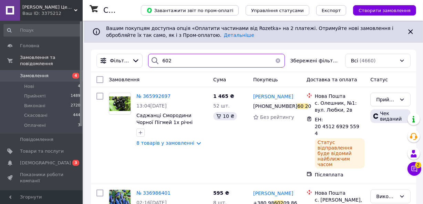
type input "6025"
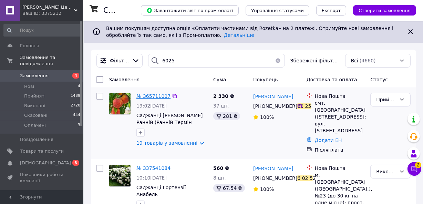
click at [153, 94] on span "№ 365711007" at bounding box center [153, 96] width 34 height 6
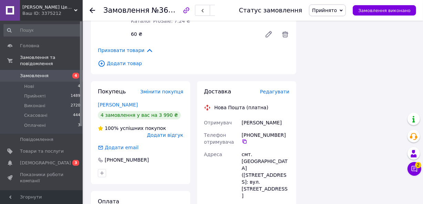
scroll to position [1335, 0]
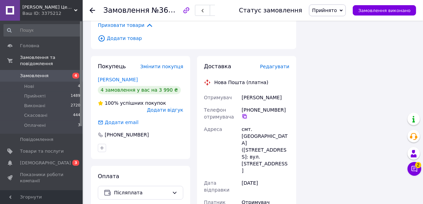
click at [245, 114] on icon at bounding box center [244, 116] width 4 height 4
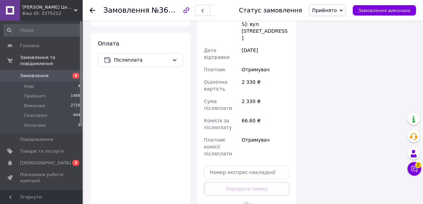
scroll to position [1502, 0]
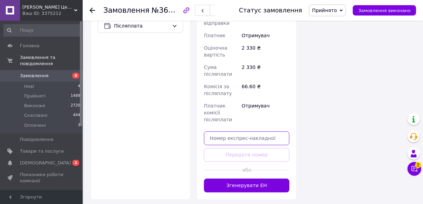
click at [264, 131] on input "text" at bounding box center [246, 138] width 85 height 14
paste input "20451269295988"
type input "20451269295988"
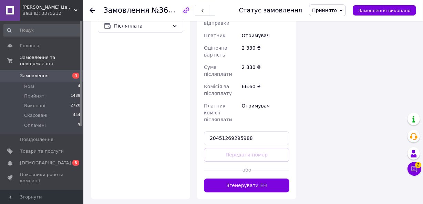
drag, startPoint x: 264, startPoint y: 93, endPoint x: 269, endPoint y: 130, distance: 37.1
click at [269, 161] on div at bounding box center [270, 169] width 39 height 17
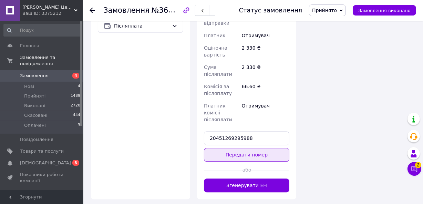
click at [265, 148] on button "Передати номер" at bounding box center [246, 155] width 85 height 14
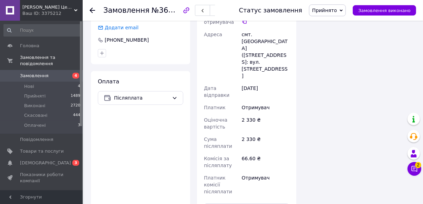
scroll to position [1418, 0]
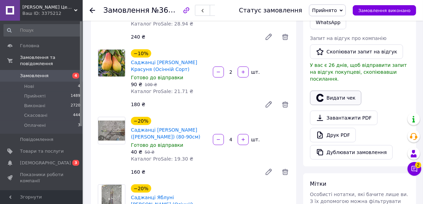
click at [338, 91] on button "Видати чек" at bounding box center [335, 98] width 51 height 14
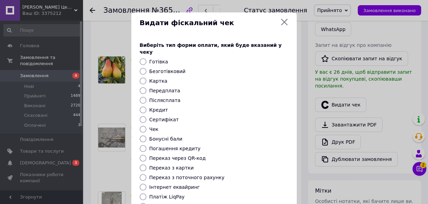
scroll to position [92, 0]
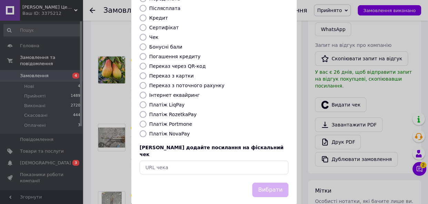
click at [158, 131] on label "Платіж NovaPay" at bounding box center [169, 134] width 41 height 6
click at [146, 130] on input "Платіж NovaPay" at bounding box center [142, 133] width 7 height 7
radio input "true"
click at [158, 131] on label "Платіж NovaPay" at bounding box center [169, 134] width 41 height 6
click at [146, 130] on input "Платіж NovaPay" at bounding box center [142, 133] width 7 height 7
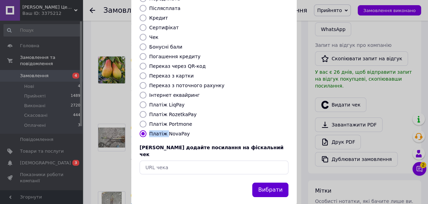
click at [273, 182] on button "Вибрати" at bounding box center [270, 189] width 36 height 15
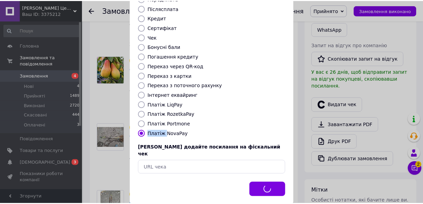
scroll to position [167, 0]
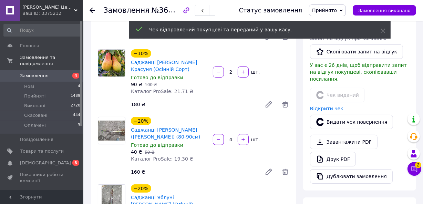
click at [91, 10] on use at bounding box center [93, 11] width 6 height 6
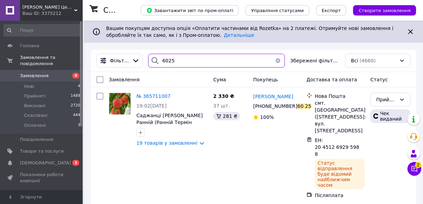
click at [212, 66] on input "6025" at bounding box center [216, 61] width 136 height 14
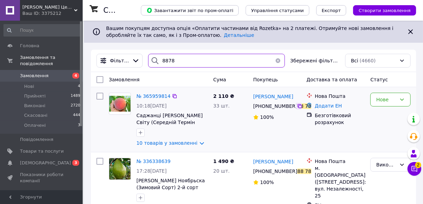
type input "8878"
click at [297, 107] on icon at bounding box center [300, 106] width 6 height 6
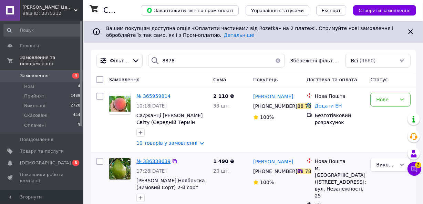
click at [145, 161] on span "№ 336338639" at bounding box center [153, 161] width 34 height 6
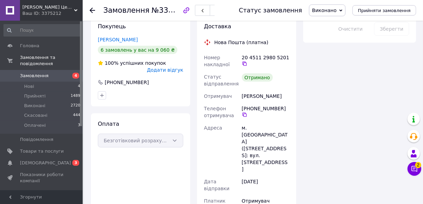
scroll to position [417, 0]
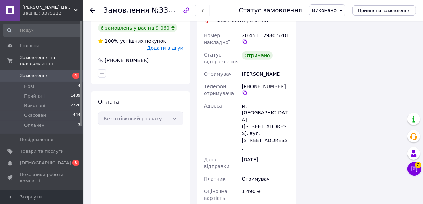
click at [93, 10] on use at bounding box center [93, 11] width 6 height 6
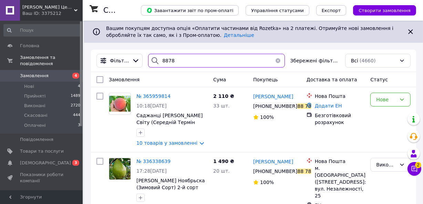
click at [263, 64] on input "8878" at bounding box center [216, 61] width 136 height 14
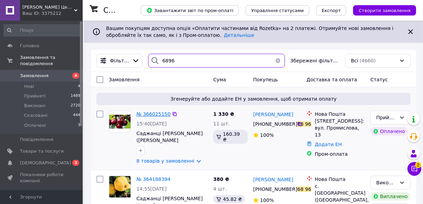
type input "6896"
click at [157, 116] on span "№ 366025150" at bounding box center [153, 114] width 34 height 6
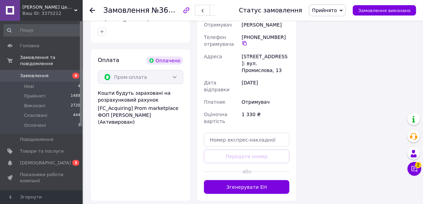
scroll to position [751, 0]
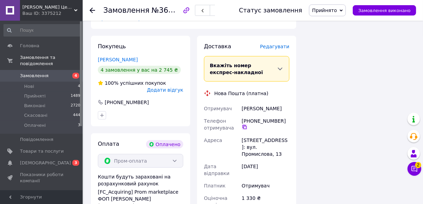
click at [244, 124] on icon at bounding box center [245, 127] width 6 height 6
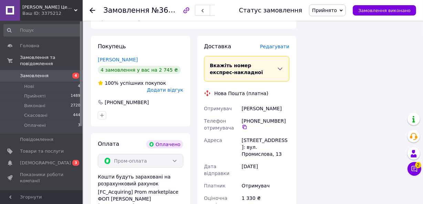
paste input "20451269297887"
type input "20451269297887"
drag, startPoint x: 261, startPoint y: 186, endPoint x: 271, endPoint y: 118, distance: 69.0
click at [271, 134] on div "[STREET_ADDRESS]: вул. Промислова, 13" at bounding box center [265, 147] width 50 height 26
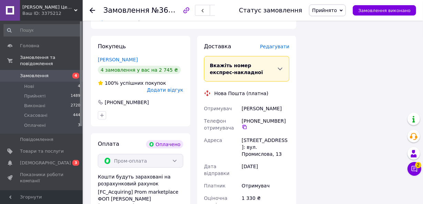
click at [271, 134] on div "[STREET_ADDRESS]: вул. Промислова, 13" at bounding box center [265, 147] width 50 height 26
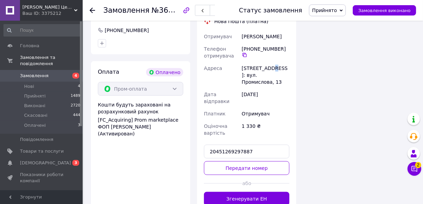
scroll to position [835, 0]
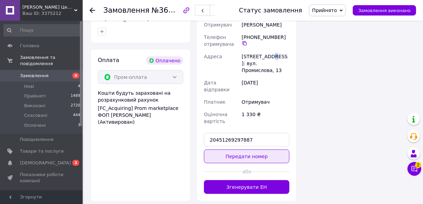
click at [271, 149] on button "Передати номер" at bounding box center [246, 156] width 85 height 14
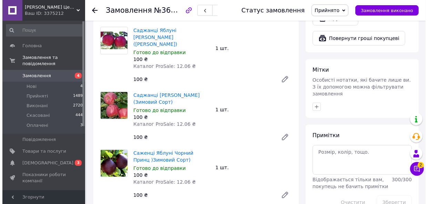
scroll to position [417, 0]
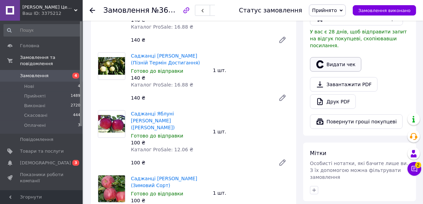
click at [341, 57] on button "Видати чек" at bounding box center [335, 64] width 51 height 14
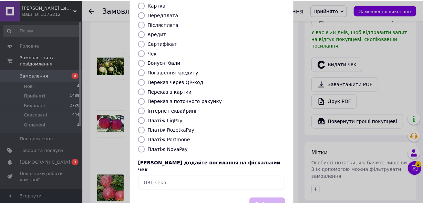
scroll to position [92, 0]
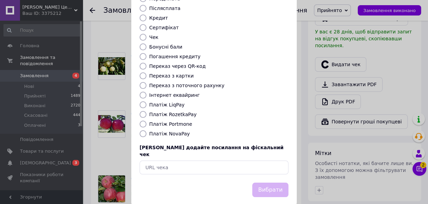
click at [180, 112] on label "Платіж RozetkaPay" at bounding box center [172, 115] width 47 height 6
click at [146, 111] on input "Платіж RozetkaPay" at bounding box center [142, 114] width 7 height 7
radio input "true"
click at [180, 112] on label "Платіж RozetkaPay" at bounding box center [172, 115] width 47 height 6
click at [146, 111] on input "Платіж RozetkaPay" at bounding box center [142, 114] width 7 height 7
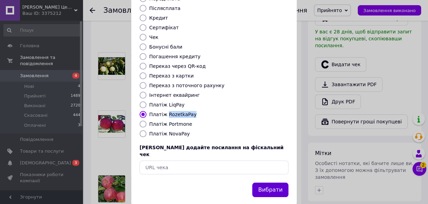
click at [265, 182] on button "Вибрати" at bounding box center [270, 189] width 36 height 15
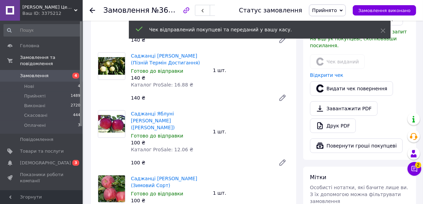
click at [93, 10] on icon at bounding box center [93, 11] width 6 height 6
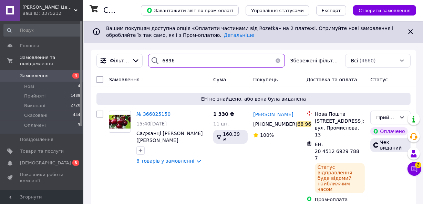
click at [266, 62] on input "6896" at bounding box center [216, 61] width 136 height 14
type input "0831"
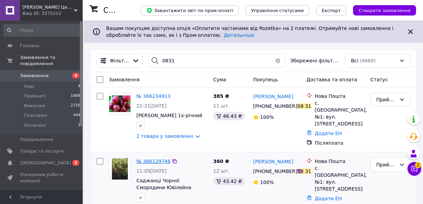
click at [143, 162] on span "№ 366129746" at bounding box center [153, 161] width 34 height 6
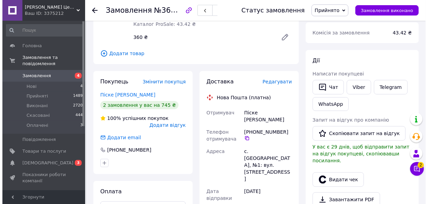
scroll to position [167, 0]
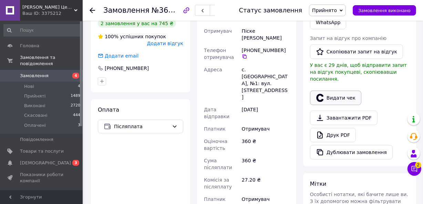
click at [341, 91] on button "Видати чек" at bounding box center [335, 98] width 51 height 14
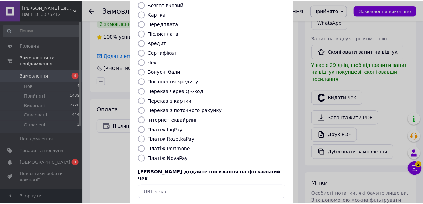
scroll to position [92, 0]
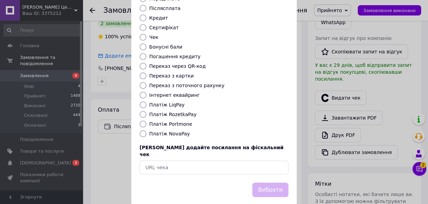
click at [170, 131] on label "Платіж NovaPay" at bounding box center [169, 134] width 41 height 6
click at [146, 130] on input "Платіж NovaPay" at bounding box center [142, 133] width 7 height 7
radio input "true"
click at [170, 131] on label "Платіж NovaPay" at bounding box center [169, 134] width 41 height 6
click at [146, 130] on input "Платіж NovaPay" at bounding box center [142, 133] width 7 height 7
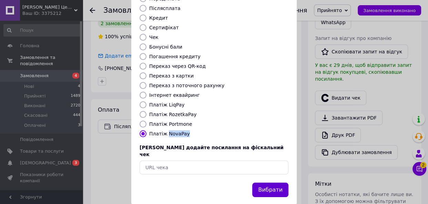
click at [272, 182] on button "Вибрати" at bounding box center [270, 189] width 36 height 15
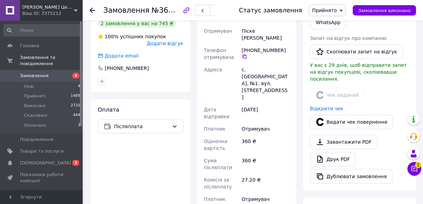
click at [94, 9] on icon at bounding box center [93, 11] width 6 height 6
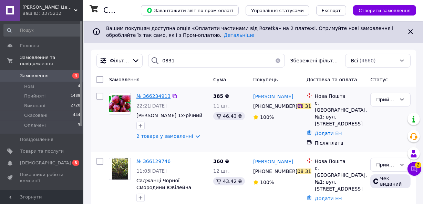
click at [160, 96] on span "№ 366234913" at bounding box center [153, 96] width 34 height 6
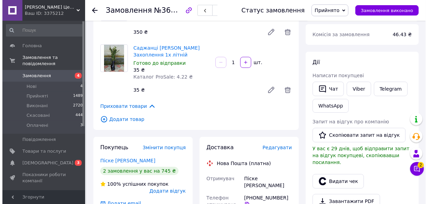
scroll to position [167, 0]
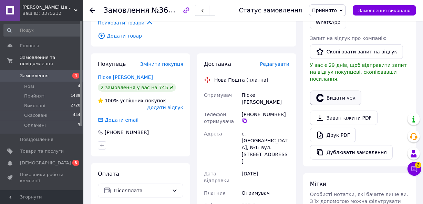
click at [344, 91] on button "Видати чек" at bounding box center [335, 98] width 51 height 14
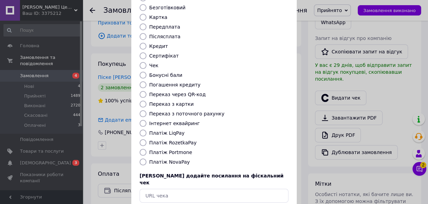
scroll to position [92, 0]
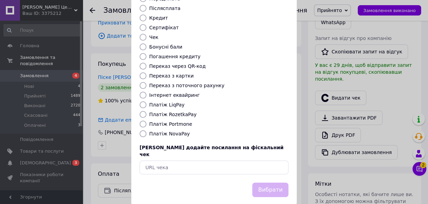
click at [164, 131] on label "Платіж NovaPay" at bounding box center [169, 134] width 41 height 6
click at [146, 130] on input "Платіж NovaPay" at bounding box center [142, 133] width 7 height 7
radio input "true"
click at [164, 131] on label "Платіж NovaPay" at bounding box center [169, 134] width 41 height 6
click at [146, 130] on input "Платіж NovaPay" at bounding box center [142, 133] width 7 height 7
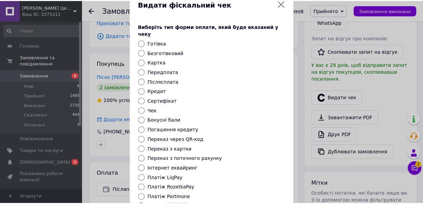
scroll to position [0, 0]
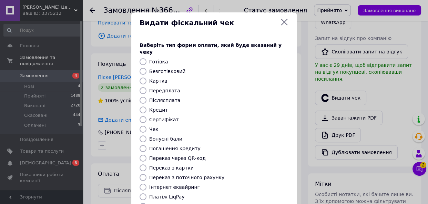
click at [284, 20] on icon at bounding box center [284, 22] width 7 height 7
click at [284, 20] on div "Приховати товари" at bounding box center [196, 23] width 196 height 8
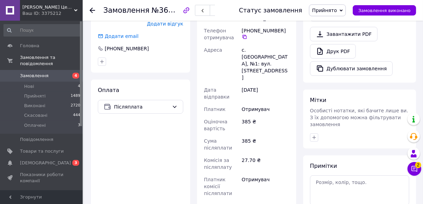
scroll to position [167, 0]
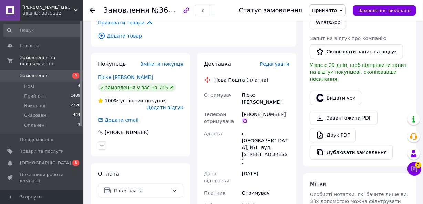
click at [245, 118] on icon at bounding box center [245, 121] width 6 height 6
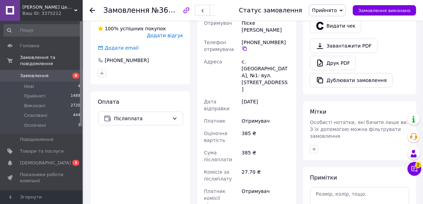
scroll to position [250, 0]
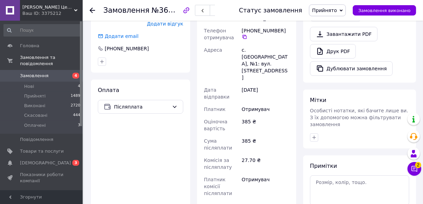
paste input "20451269298460"
type input "20451269298460"
drag, startPoint x: 238, startPoint y: 167, endPoint x: 264, endPoint y: 105, distance: 67.2
click at [265, 115] on div "385 ₴" at bounding box center [265, 124] width 50 height 19
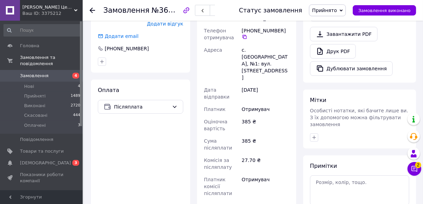
click at [265, 115] on div "385 ₴" at bounding box center [265, 124] width 50 height 19
click at [254, 188] on div "Доставка Редагувати Нова Пошта (платна) Отримувач Піске [PERSON_NAME] Телефон о…" at bounding box center [246, 121] width 85 height 289
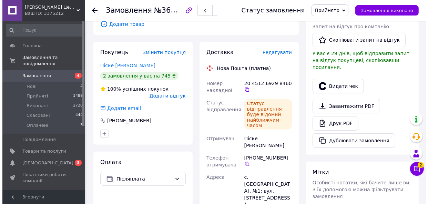
scroll to position [167, 0]
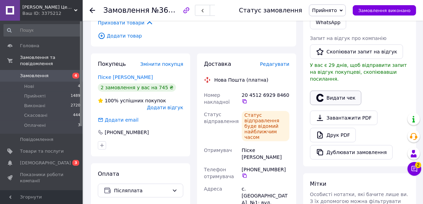
click at [331, 91] on button "Видати чек" at bounding box center [335, 98] width 51 height 14
click at [331, 91] on body "[PERSON_NAME] Центр "Садівник" Ваш ID: 3375212 Сайт [PERSON_NAME] Центр "Садівн…" at bounding box center [211, 93] width 423 height 521
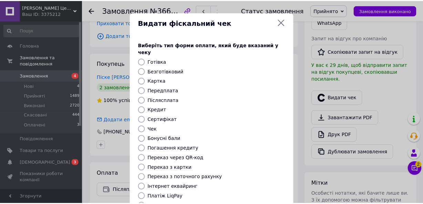
scroll to position [92, 0]
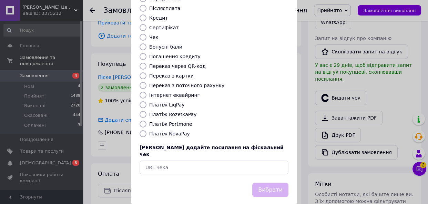
click at [171, 131] on label "Платіж NovaPay" at bounding box center [169, 134] width 41 height 6
click at [146, 130] on input "Платіж NovaPay" at bounding box center [142, 133] width 7 height 7
radio input "true"
click at [171, 131] on label "Платіж NovaPay" at bounding box center [169, 134] width 41 height 6
click at [146, 130] on input "Платіж NovaPay" at bounding box center [142, 133] width 7 height 7
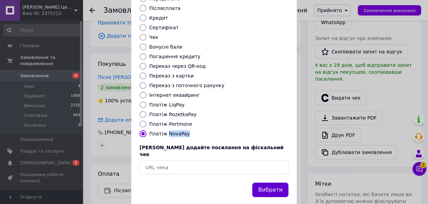
click at [269, 182] on button "Вибрати" at bounding box center [270, 189] width 36 height 15
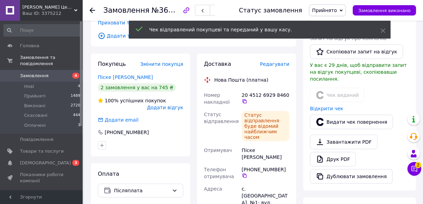
click at [93, 11] on icon at bounding box center [93, 11] width 6 height 6
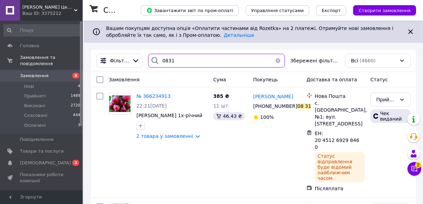
click at [218, 56] on input "0831" at bounding box center [216, 61] width 136 height 14
type input "4797"
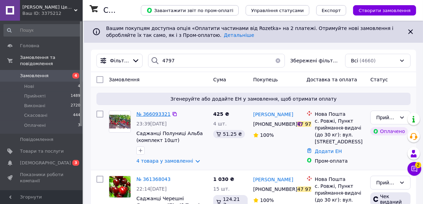
click at [151, 113] on span "№ 366093321" at bounding box center [153, 114] width 34 height 6
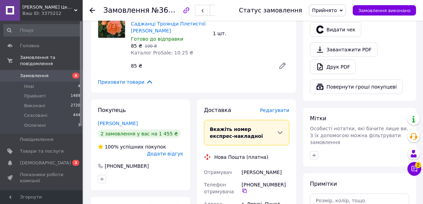
scroll to position [501, 0]
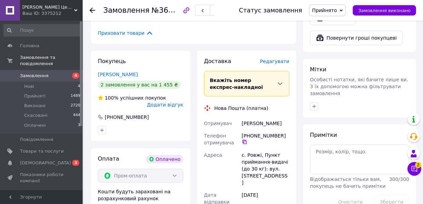
click at [244, 139] on icon at bounding box center [245, 142] width 6 height 6
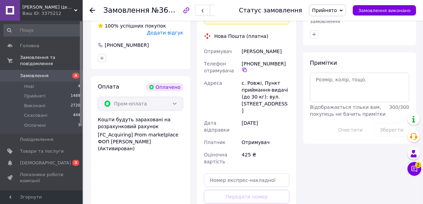
scroll to position [584, 0]
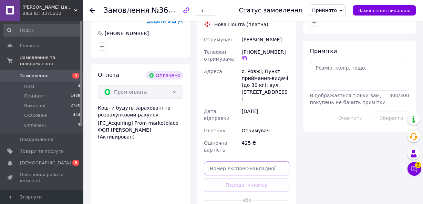
click at [242, 161] on input "text" at bounding box center [246, 168] width 85 height 14
paste input "20451269298797"
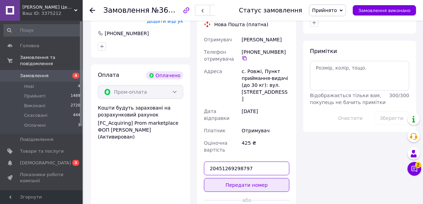
type input "20451269298797"
click at [261, 178] on button "Передати номер" at bounding box center [246, 185] width 85 height 14
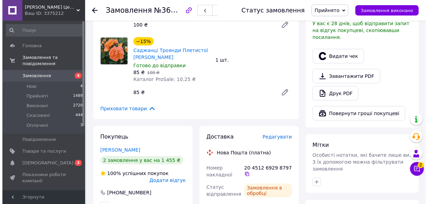
scroll to position [334, 0]
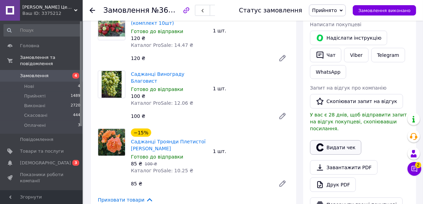
click at [336, 140] on button "Видати чек" at bounding box center [335, 147] width 51 height 14
click at [336, 123] on body "[PERSON_NAME] Центр "Садівник" Ваш ID: 3375212 Сайт [PERSON_NAME] Центр "Садівн…" at bounding box center [211, 139] width 423 height 947
click at [336, 140] on button "Видати чек" at bounding box center [335, 147] width 51 height 14
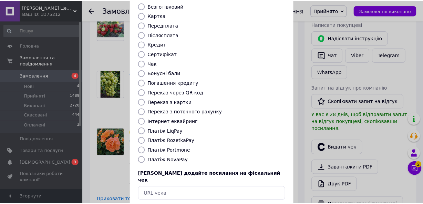
scroll to position [92, 0]
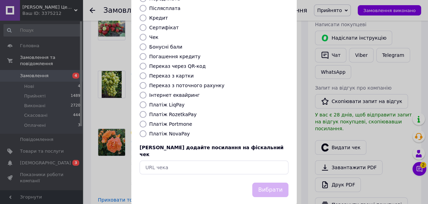
click at [171, 112] on label "Платіж RozetkaPay" at bounding box center [172, 115] width 47 height 6
click at [146, 111] on input "Платіж RozetkaPay" at bounding box center [142, 114] width 7 height 7
radio input "true"
click at [264, 182] on button "Вибрати" at bounding box center [270, 189] width 36 height 15
click at [264, 181] on div "Вибрати" at bounding box center [270, 190] width 39 height 18
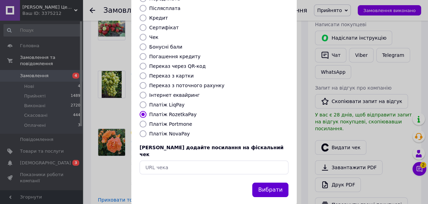
click at [264, 181] on div "Вибрати" at bounding box center [270, 190] width 39 height 18
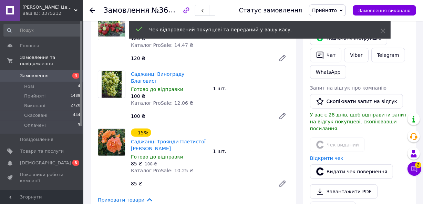
click at [93, 12] on icon at bounding box center [93, 11] width 6 height 6
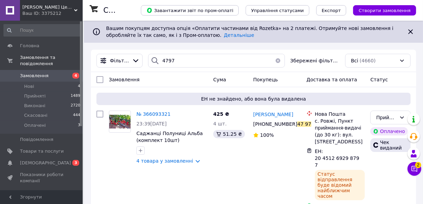
click at [237, 56] on input "4797" at bounding box center [216, 61] width 136 height 14
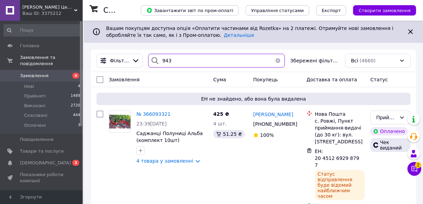
type input "9436"
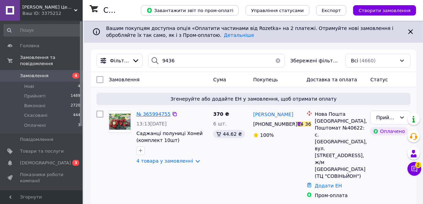
click at [160, 111] on span "№ 365994755" at bounding box center [153, 114] width 34 height 6
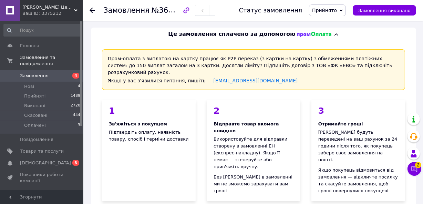
scroll to position [167, 0]
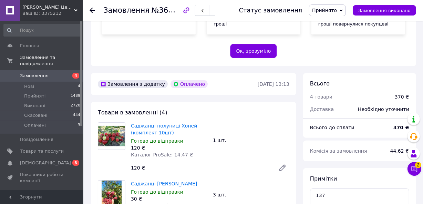
click at [94, 12] on icon at bounding box center [93, 11] width 6 height 6
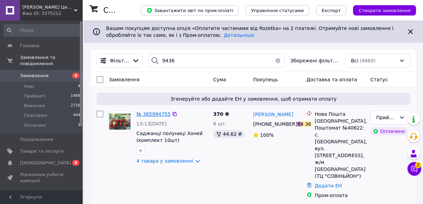
click at [152, 114] on span "№ 365994755" at bounding box center [153, 114] width 34 height 6
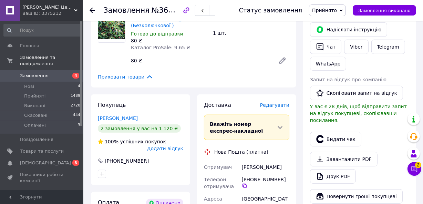
scroll to position [501, 0]
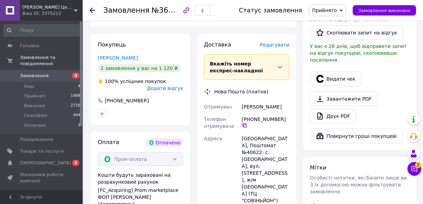
click at [242, 123] on icon at bounding box center [245, 126] width 6 height 6
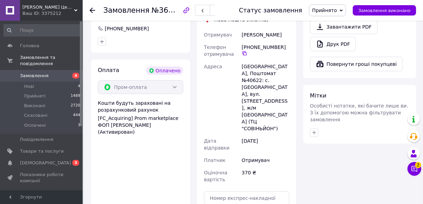
scroll to position [584, 0]
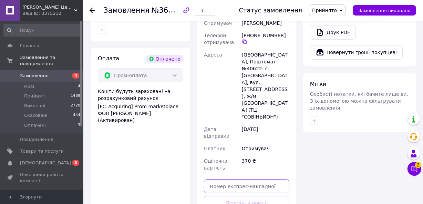
paste input "20451269299916"
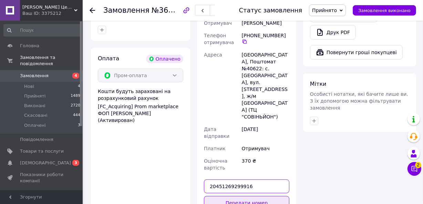
type input "20451269299916"
click at [268, 196] on button "Передати номер" at bounding box center [246, 203] width 85 height 14
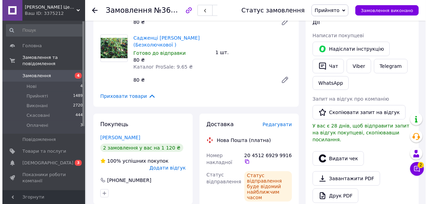
scroll to position [417, 0]
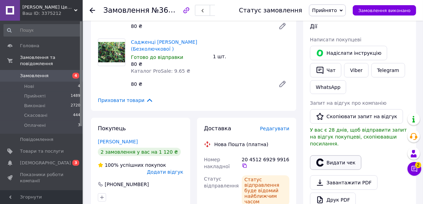
click at [326, 155] on button "Видати чек" at bounding box center [335, 162] width 51 height 14
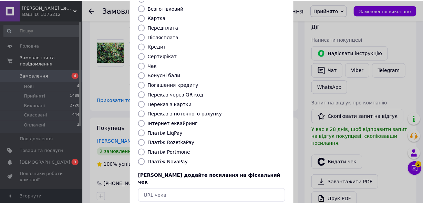
scroll to position [92, 0]
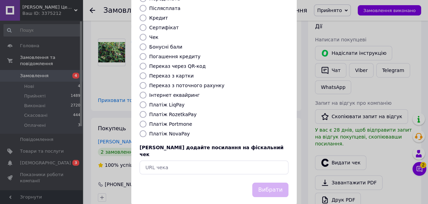
click at [182, 112] on label "Платіж RozetkaPay" at bounding box center [172, 115] width 47 height 6
click at [146, 111] on input "Платіж RozetkaPay" at bounding box center [142, 114] width 7 height 7
radio input "true"
click at [182, 112] on label "Платіж RozetkaPay" at bounding box center [172, 115] width 47 height 6
click at [146, 111] on input "Платіж RozetkaPay" at bounding box center [142, 114] width 7 height 7
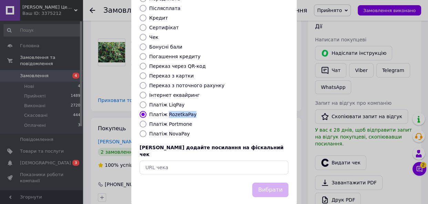
click at [182, 112] on label "Платіж RozetkaPay" at bounding box center [172, 115] width 47 height 6
click at [146, 111] on input "Платіж RozetkaPay" at bounding box center [142, 114] width 7 height 7
click at [270, 182] on button "Вибрати" at bounding box center [270, 189] width 36 height 15
click at [270, 181] on div "Вибрати" at bounding box center [270, 190] width 39 height 18
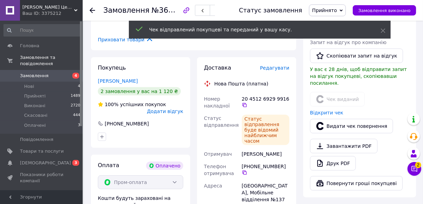
scroll to position [501, 0]
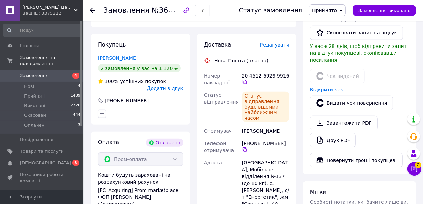
click at [92, 9] on use at bounding box center [93, 11] width 6 height 6
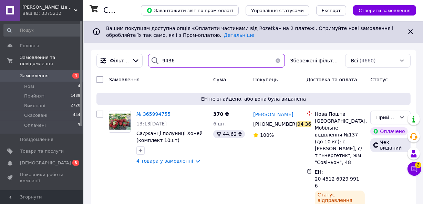
click at [220, 63] on input "9436" at bounding box center [216, 61] width 136 height 14
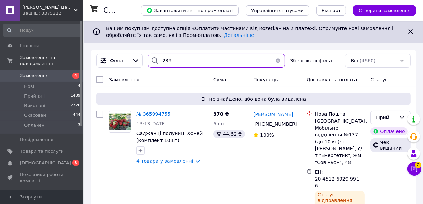
type input "2390"
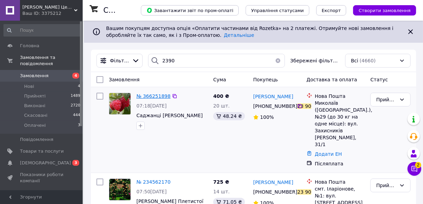
click at [158, 94] on span "№ 366251898" at bounding box center [153, 96] width 34 height 6
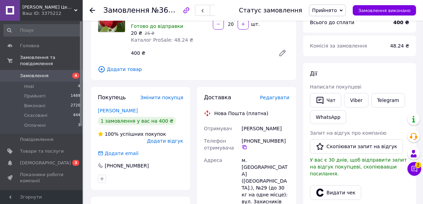
scroll to position [83, 0]
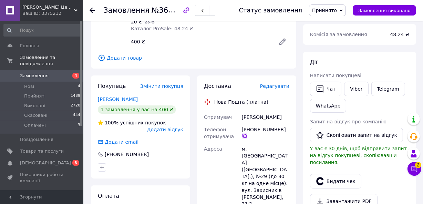
click at [244, 136] on icon at bounding box center [245, 136] width 6 height 6
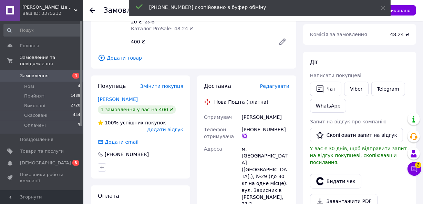
click at [244, 136] on icon at bounding box center [245, 136] width 6 height 6
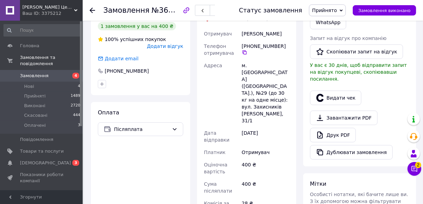
scroll to position [250, 0]
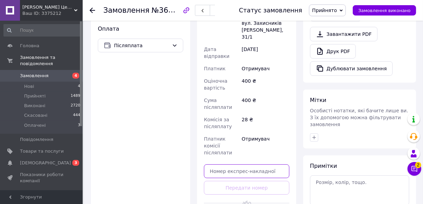
click at [262, 164] on input "text" at bounding box center [246, 171] width 85 height 14
paste input "20451269300198"
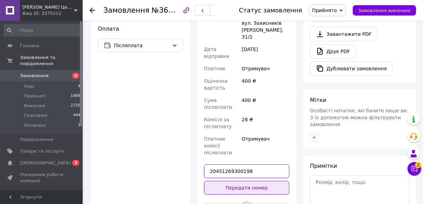
type input "20451269300198"
click at [255, 181] on button "Передати номер" at bounding box center [246, 188] width 85 height 14
click at [255, 151] on div "Доставка Редагувати Нова Пошта (платна) Отримувач [PERSON_NAME] Телефон отримув…" at bounding box center [246, 70] width 85 height 310
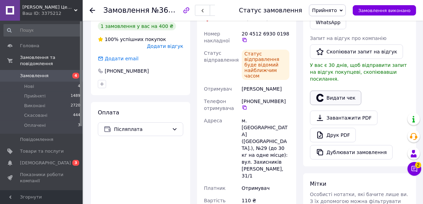
click at [320, 94] on icon "button" at bounding box center [319, 98] width 7 height 8
click at [320, 86] on body "[PERSON_NAME] Центр "Садівник" Ваш ID: 3375212 Сайт [PERSON_NAME] Центр "Садівн…" at bounding box center [211, 85] width 423 height 504
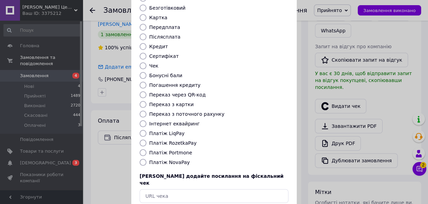
scroll to position [92, 0]
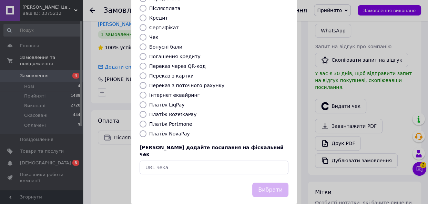
click at [170, 131] on label "Платіж NovaPay" at bounding box center [169, 134] width 41 height 6
click at [146, 130] on input "Платіж NovaPay" at bounding box center [142, 133] width 7 height 7
radio input "true"
click at [170, 131] on label "Платіж NovaPay" at bounding box center [169, 134] width 41 height 6
click at [146, 130] on input "Платіж NovaPay" at bounding box center [142, 133] width 7 height 7
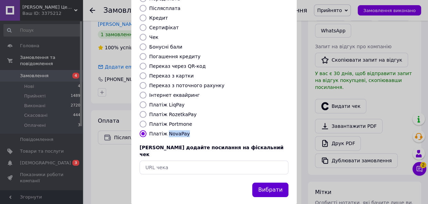
click at [269, 182] on button "Вибрати" at bounding box center [270, 189] width 36 height 15
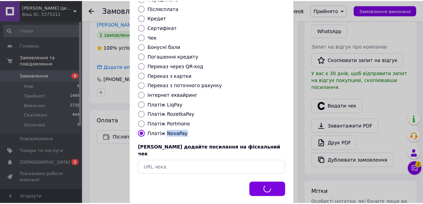
scroll to position [167, 0]
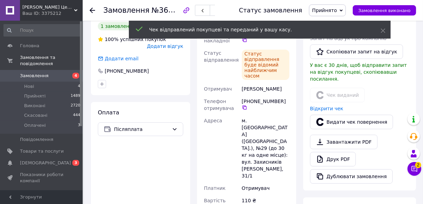
click at [93, 9] on icon at bounding box center [93, 11] width 6 height 6
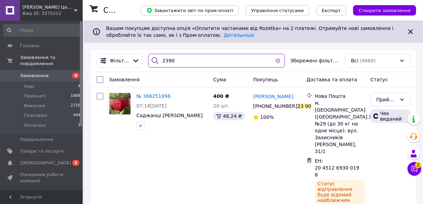
click at [230, 64] on input "2390" at bounding box center [216, 61] width 136 height 14
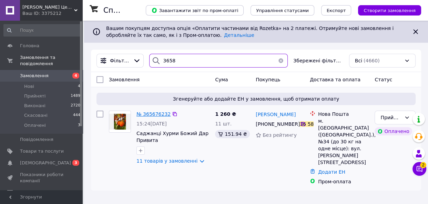
type input "3658"
click at [149, 114] on span "№ 365676232" at bounding box center [153, 114] width 34 height 6
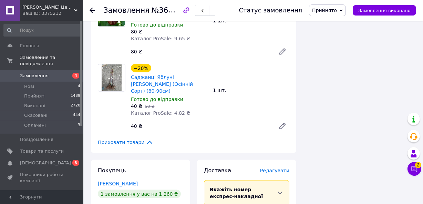
scroll to position [1070, 0]
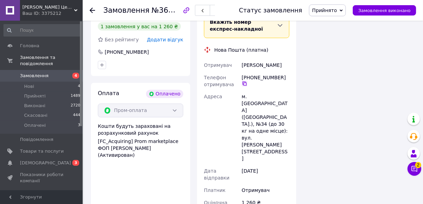
click at [245, 81] on icon at bounding box center [245, 84] width 6 height 6
click at [245, 82] on icon at bounding box center [244, 84] width 4 height 4
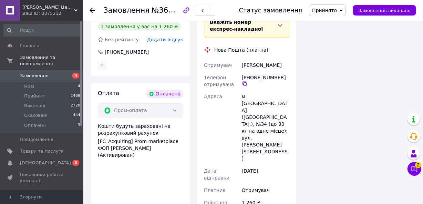
paste input "20451269300472"
type input "20451269300472"
click at [278, 91] on div "м. [GEOGRAPHIC_DATA] ([GEOGRAPHIC_DATA].), №34 (до 30 кг на одне місце): вул. […" at bounding box center [265, 128] width 50 height 74
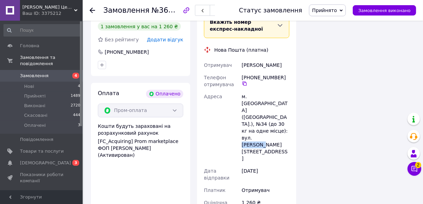
click at [230, 172] on div "Доставка [PERSON_NAME] Вкажіть номер експрес-накладної Обов'язково введіть номе…" at bounding box center [246, 140] width 85 height 283
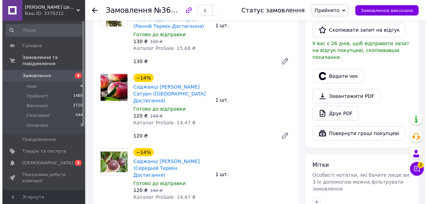
scroll to position [402, 0]
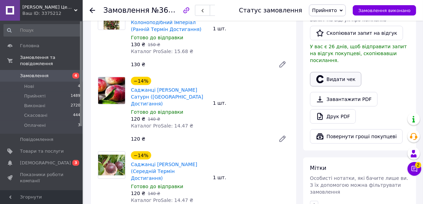
click at [334, 72] on button "Видати чек" at bounding box center [335, 79] width 51 height 14
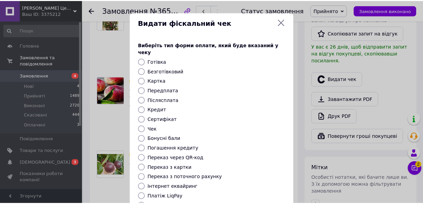
scroll to position [92, 0]
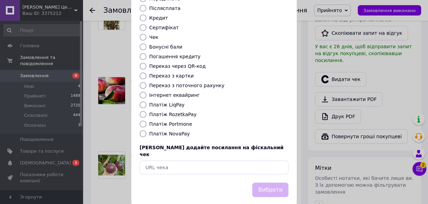
click at [174, 112] on label "Платіж RozetkaPay" at bounding box center [172, 115] width 47 height 6
click at [146, 111] on input "Платіж RozetkaPay" at bounding box center [142, 114] width 7 height 7
radio input "true"
click at [174, 112] on label "Платіж RozetkaPay" at bounding box center [172, 115] width 47 height 6
click at [146, 111] on input "Платіж RozetkaPay" at bounding box center [142, 114] width 7 height 7
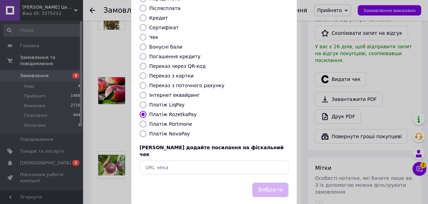
click at [174, 112] on label "Платіж RozetkaPay" at bounding box center [172, 115] width 47 height 6
click at [146, 111] on input "Платіж RozetkaPay" at bounding box center [142, 114] width 7 height 7
click at [262, 182] on button "Вибрати" at bounding box center [270, 189] width 36 height 15
click at [262, 181] on div "Вибрати" at bounding box center [270, 190] width 39 height 18
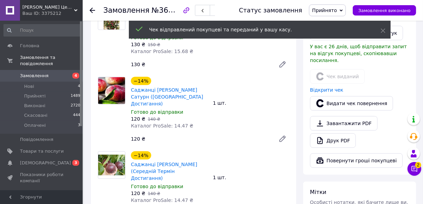
click at [92, 13] on icon at bounding box center [93, 11] width 6 height 6
